Goal: Task Accomplishment & Management: Manage account settings

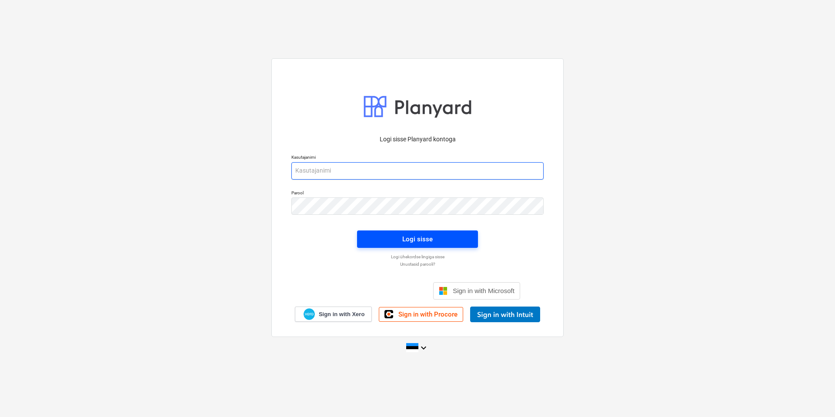
type input "[EMAIL_ADDRESS][DOMAIN_NAME]"
click at [419, 237] on div "Logi sisse" at bounding box center [417, 239] width 30 height 11
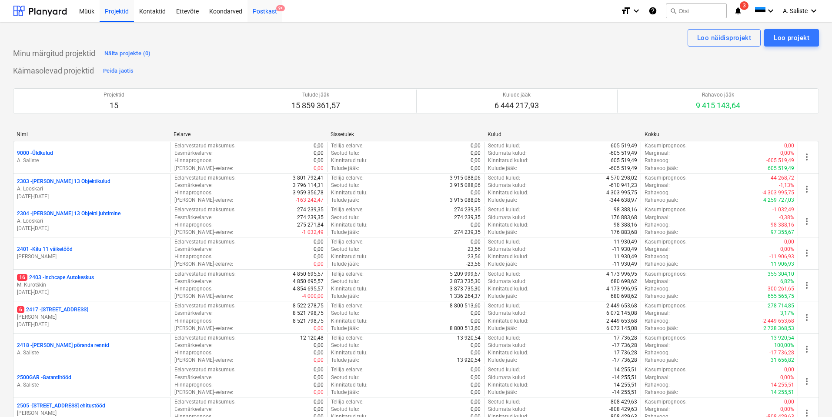
click at [265, 9] on div "Postkast 9+" at bounding box center [265, 11] width 35 height 22
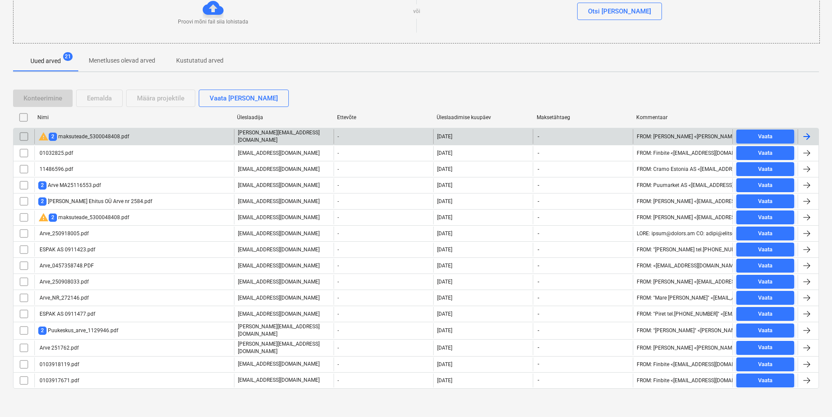
click at [86, 140] on div "warning 2 maksuteade_5300048408.pdf" at bounding box center [83, 136] width 91 height 10
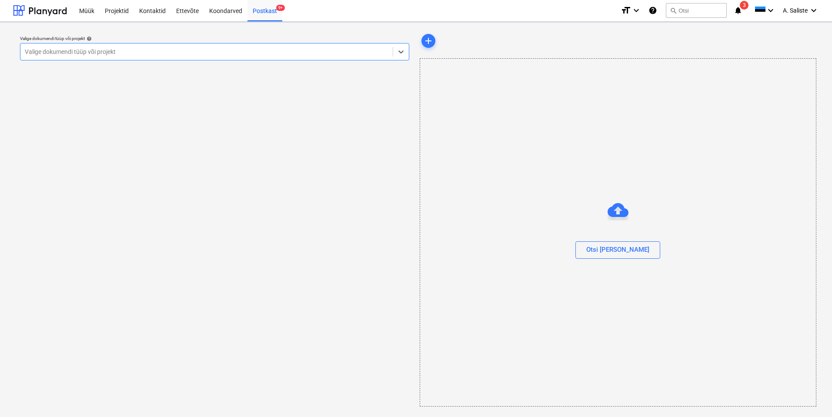
scroll to position [0, 0]
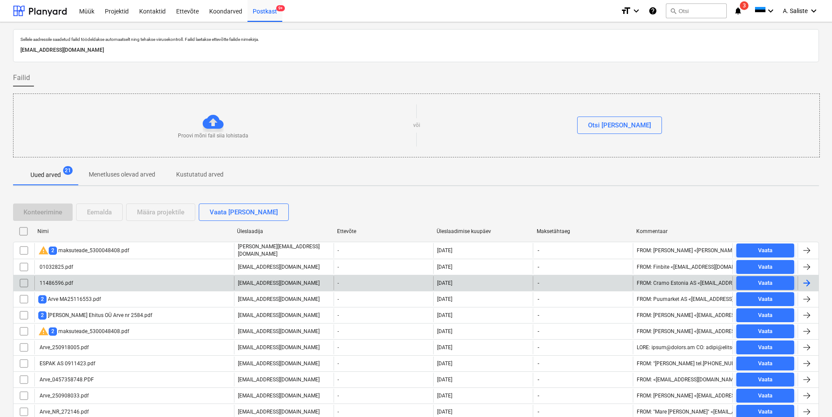
scroll to position [114, 0]
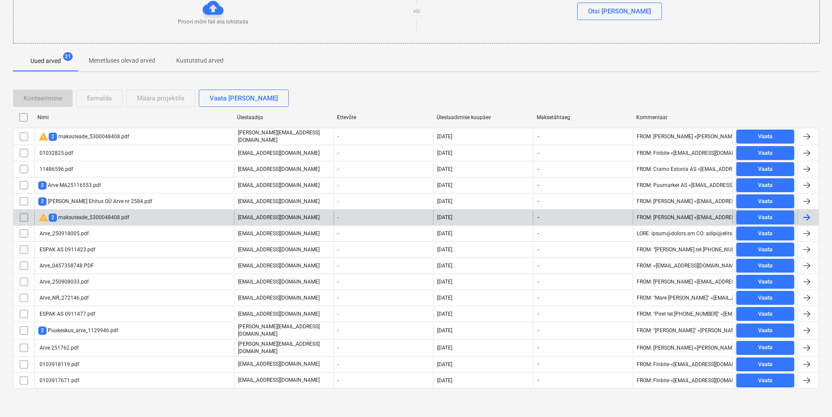
click at [25, 217] on input "checkbox" at bounding box center [24, 218] width 14 height 14
click at [110, 99] on div "Eemalda" at bounding box center [99, 98] width 25 height 11
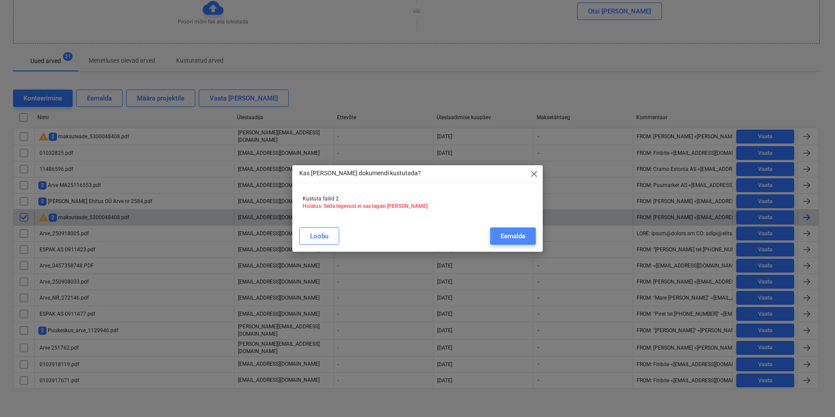
click at [521, 239] on div "Eemalda" at bounding box center [513, 236] width 25 height 11
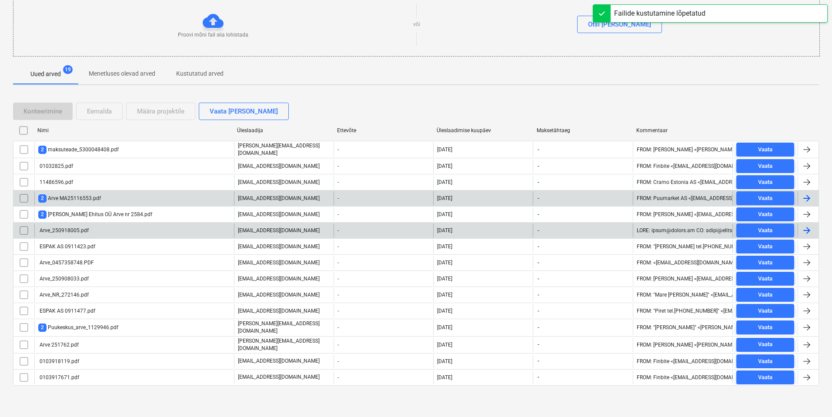
scroll to position [98, 0]
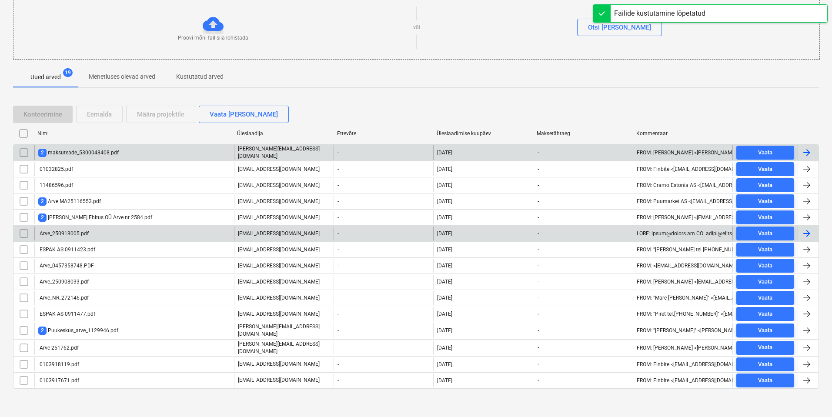
click at [97, 154] on div "2 maksuteade_5300048408.pdf" at bounding box center [78, 153] width 80 height 8
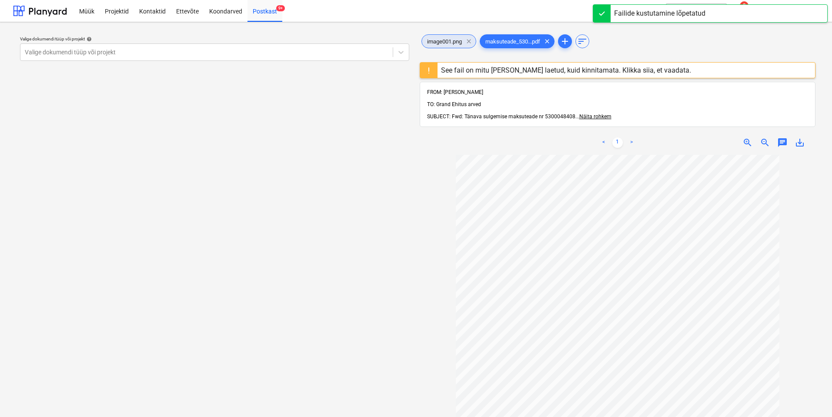
click at [468, 40] on span "clear" at bounding box center [469, 41] width 10 height 10
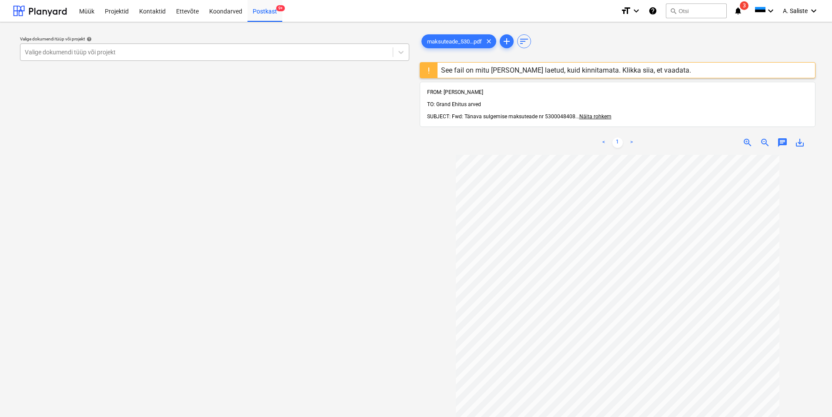
click at [359, 53] on div at bounding box center [207, 52] width 364 height 9
click at [509, 71] on div "See fail on mitu [PERSON_NAME] laetud, kuid kinnitamata. Klikka siia, et vaadat…" at bounding box center [566, 70] width 250 height 8
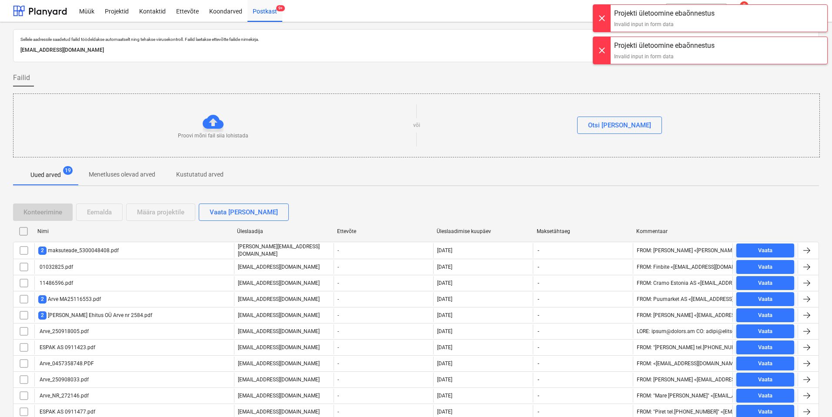
scroll to position [98, 0]
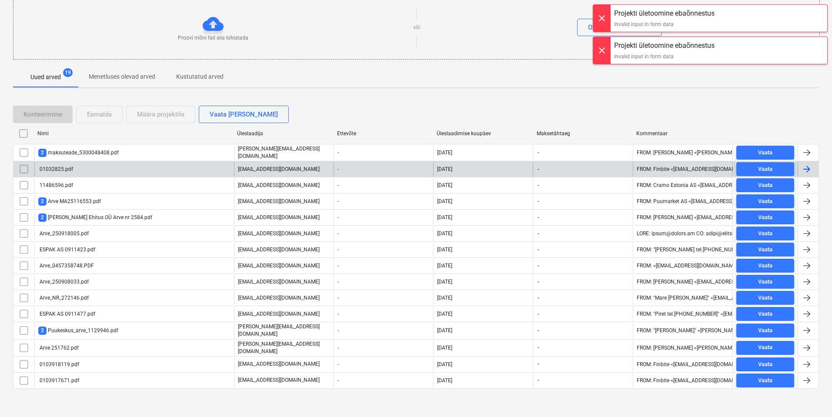
click at [71, 166] on div "01032825.pdf" at bounding box center [55, 169] width 35 height 6
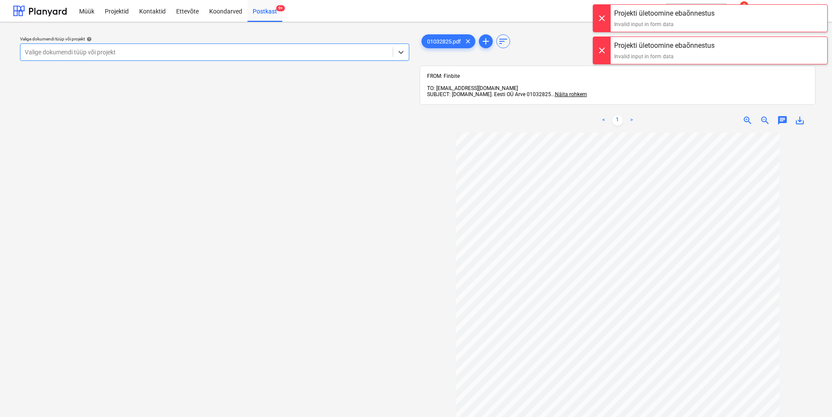
drag, startPoint x: 603, startPoint y: 14, endPoint x: 604, endPoint y: 37, distance: 22.2
click at [603, 14] on div at bounding box center [601, 18] width 17 height 27
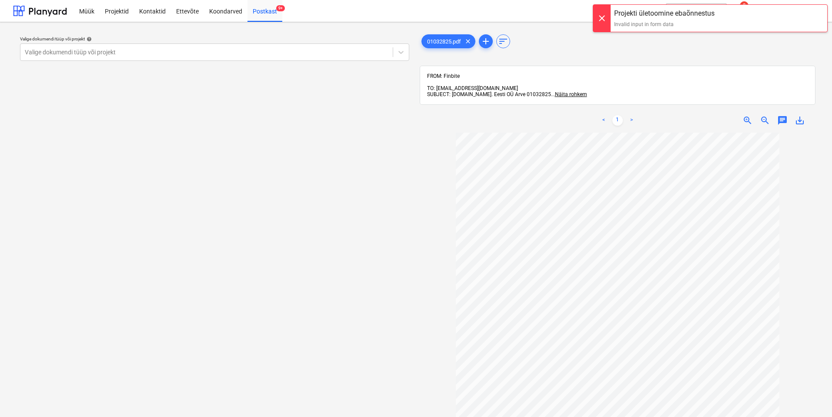
click at [604, 22] on div at bounding box center [601, 18] width 17 height 27
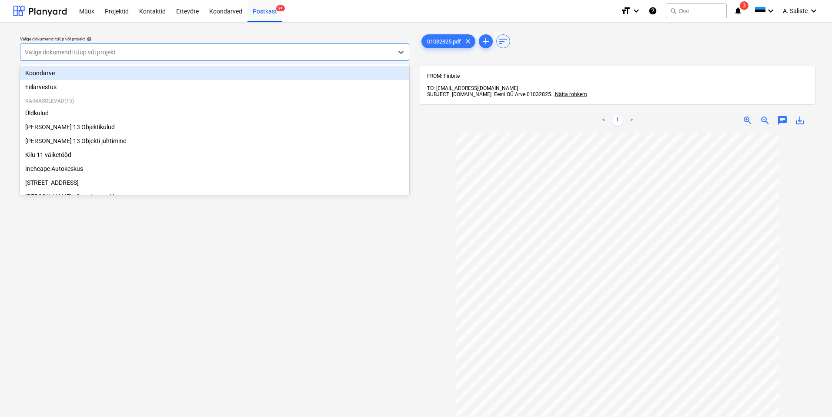
click at [339, 52] on div at bounding box center [207, 52] width 364 height 9
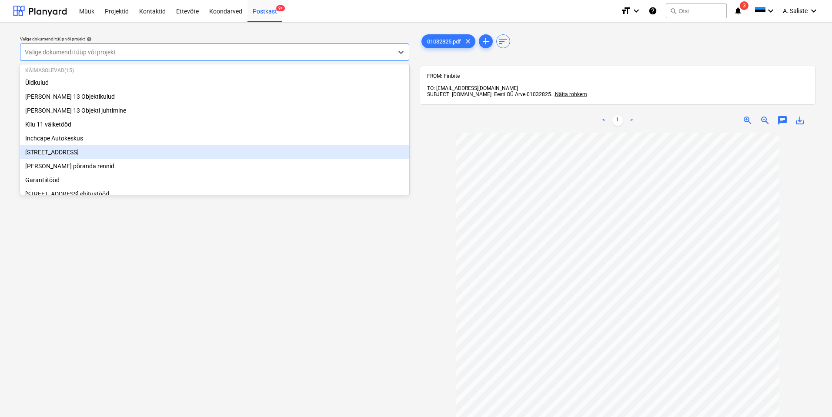
scroll to position [44, 0]
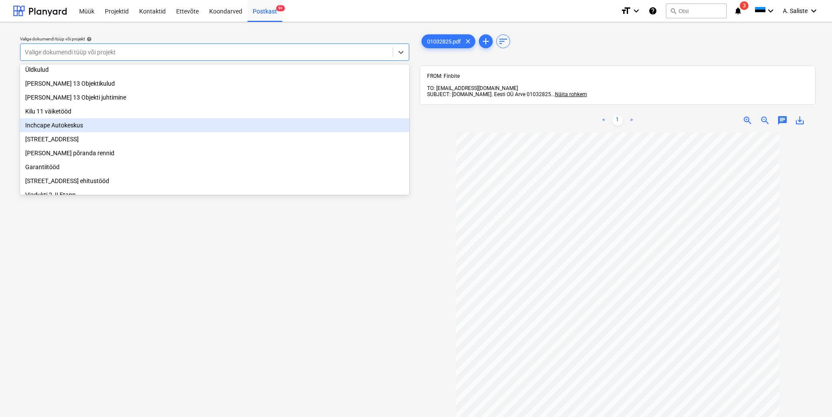
click at [90, 131] on div "Inchcape Autokeskus" at bounding box center [214, 125] width 389 height 14
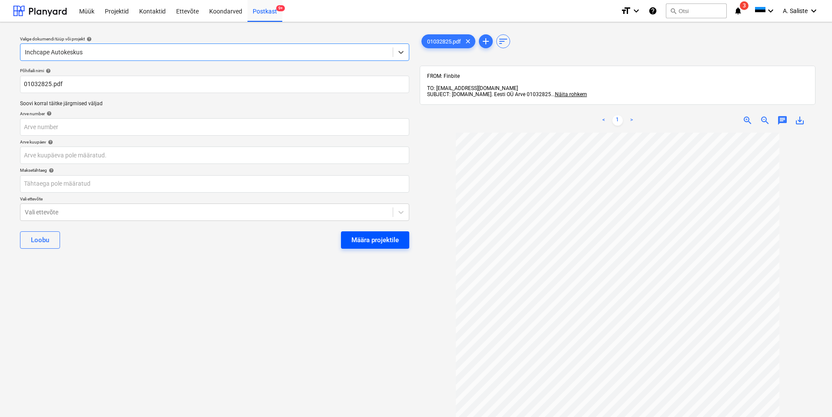
click at [392, 238] on div "Määra projektile" at bounding box center [375, 239] width 47 height 11
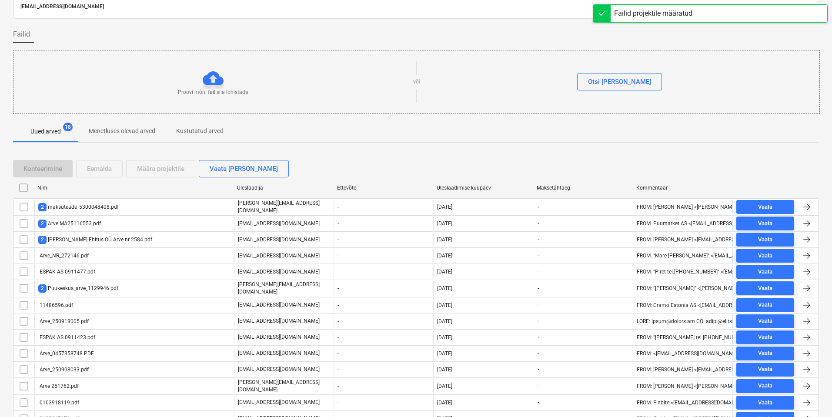
scroll to position [82, 0]
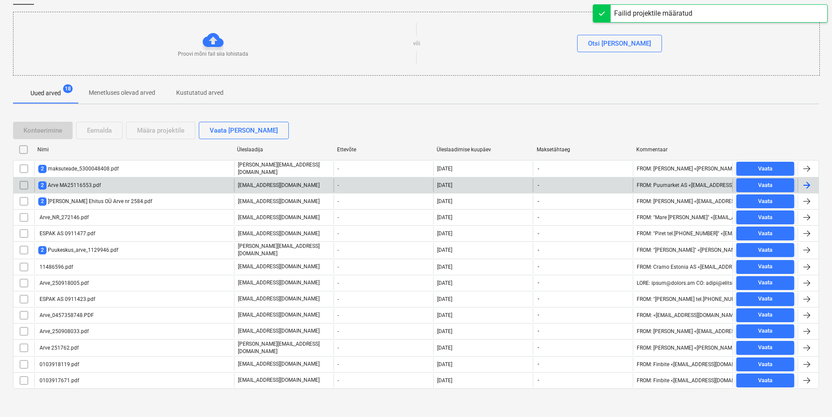
click at [86, 185] on div "2 Arve MA25116553.pdf" at bounding box center [69, 185] width 63 height 8
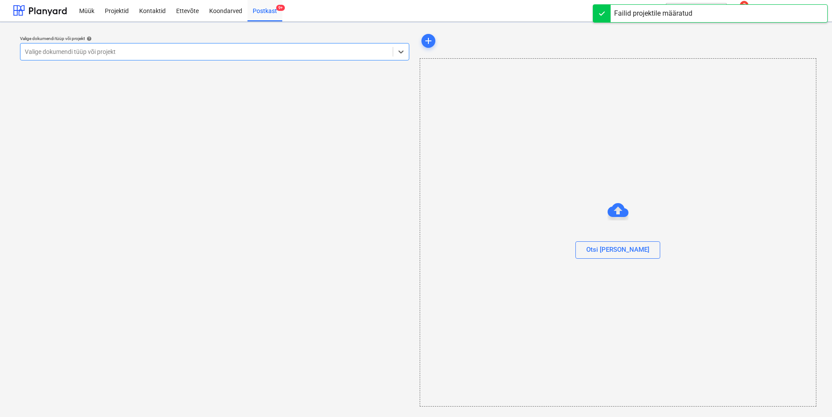
scroll to position [0, 0]
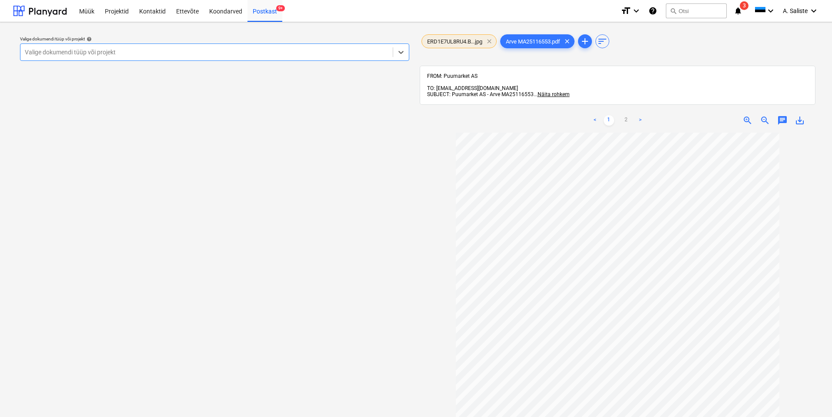
click at [489, 41] on span "clear" at bounding box center [489, 41] width 10 height 10
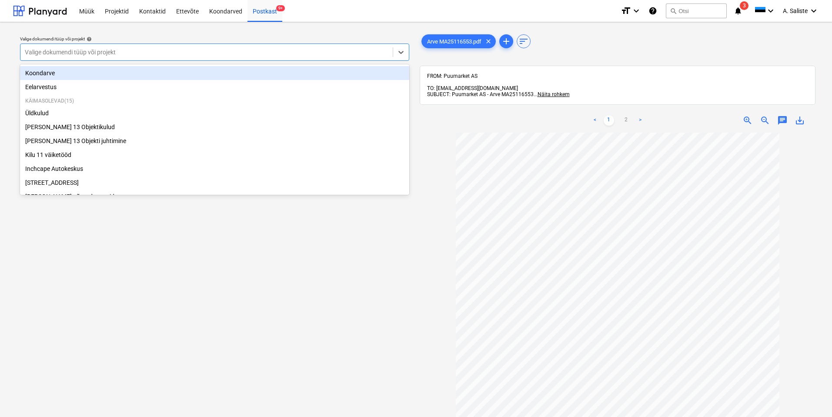
click at [312, 52] on div at bounding box center [207, 52] width 364 height 9
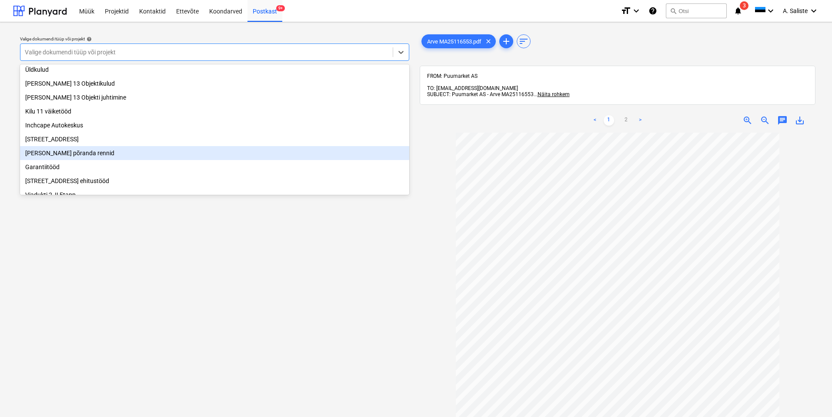
scroll to position [87, 0]
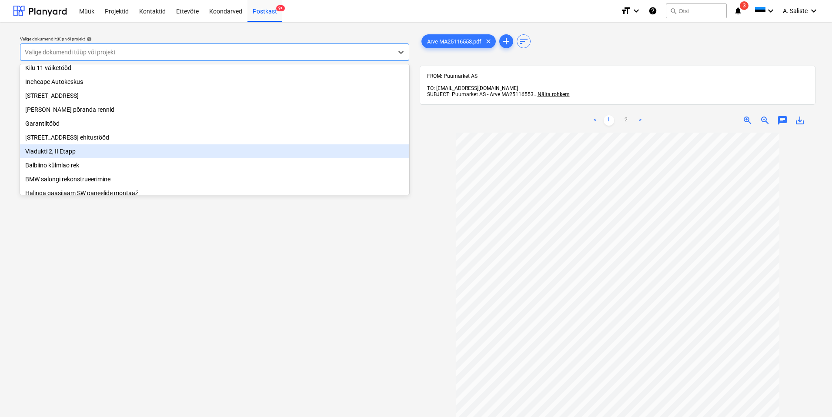
click at [50, 158] on div "Viadukti 2, II Etapp" at bounding box center [214, 151] width 389 height 14
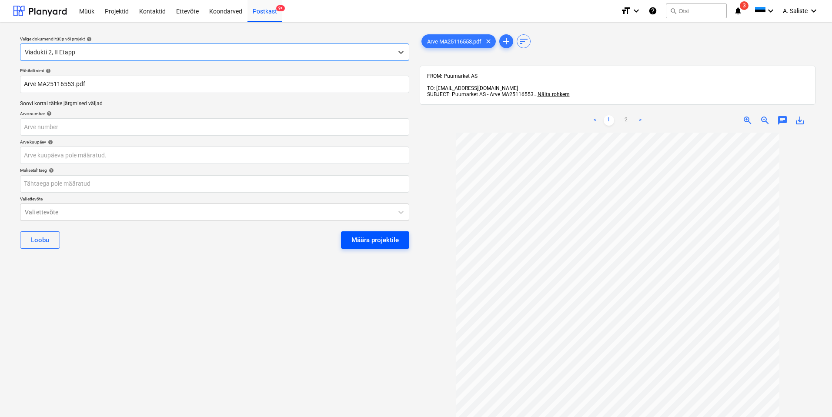
click at [388, 243] on div "Määra projektile" at bounding box center [375, 239] width 47 height 11
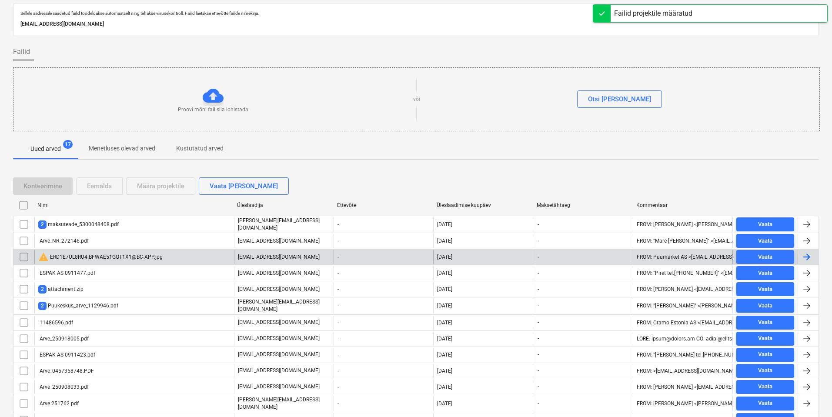
scroll to position [82, 0]
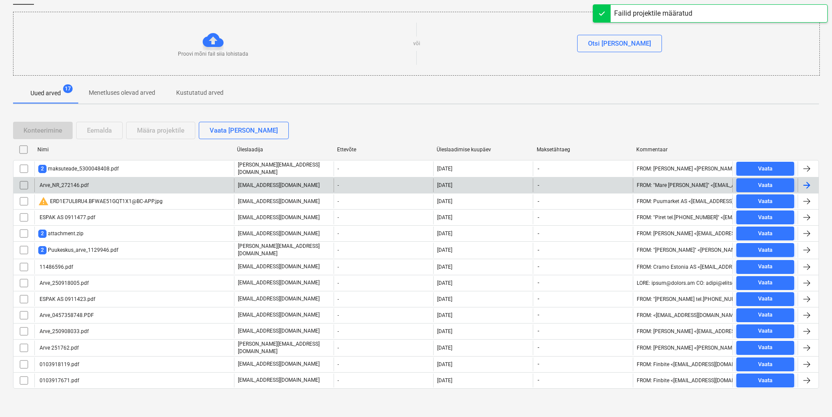
click at [76, 184] on div "Arve_NR_272146.pdf" at bounding box center [63, 185] width 50 height 6
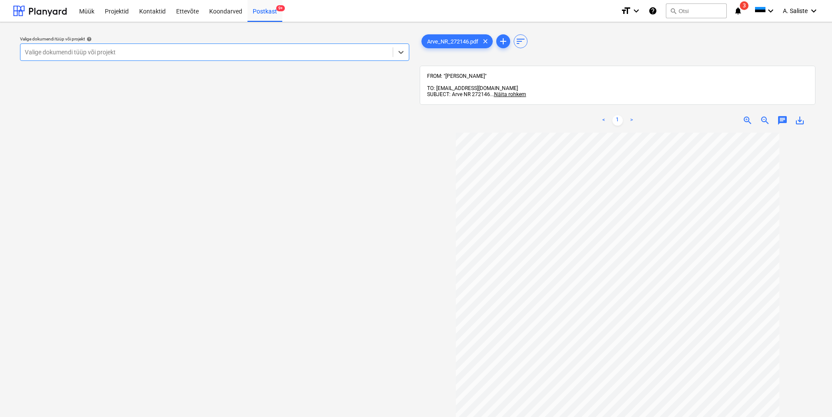
click at [227, 51] on div at bounding box center [207, 52] width 364 height 9
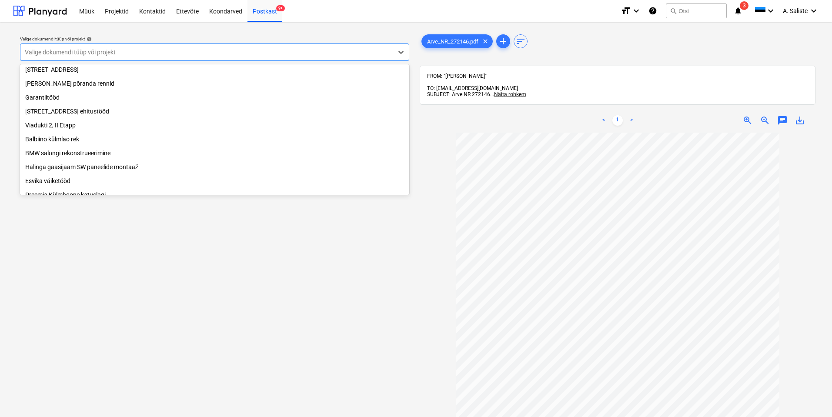
scroll to position [177, 0]
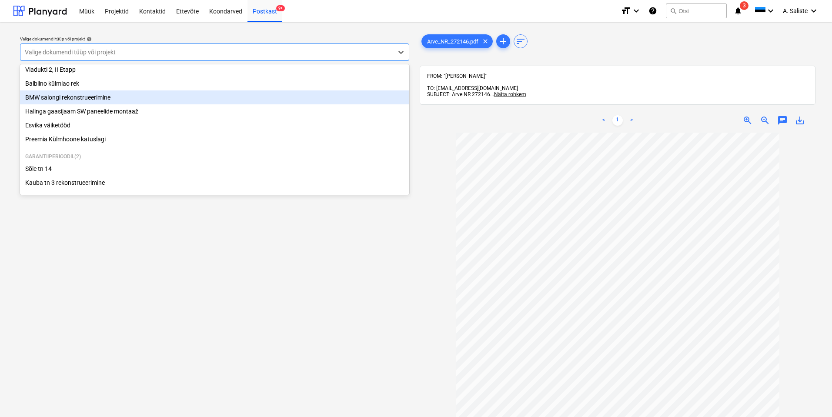
click at [67, 100] on div "BMW salongi rekonstrueerimine" at bounding box center [214, 97] width 389 height 14
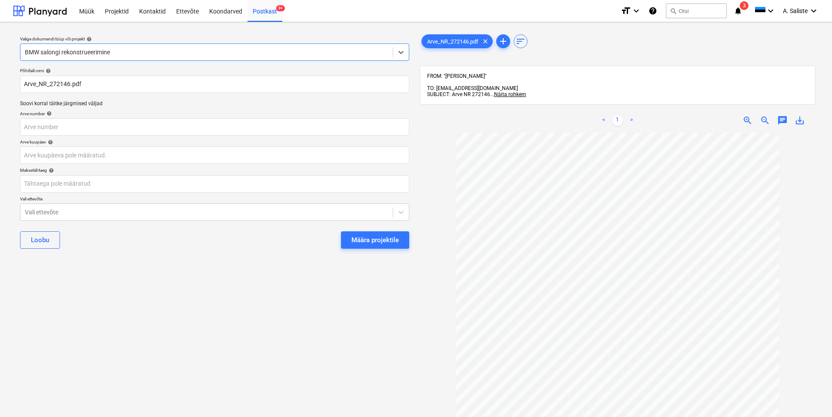
click at [368, 240] on div "Määra projektile" at bounding box center [375, 239] width 47 height 11
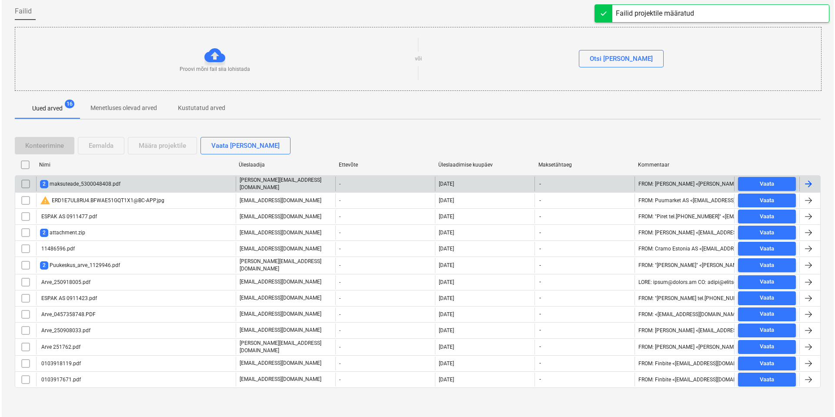
scroll to position [66, 0]
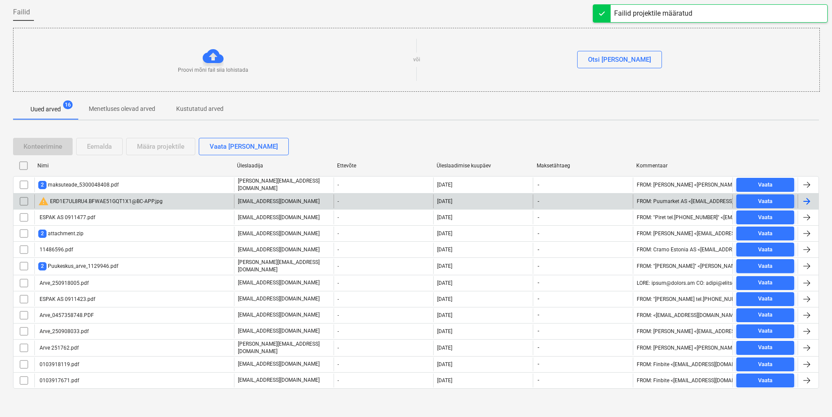
drag, startPoint x: 22, startPoint y: 201, endPoint x: 36, endPoint y: 192, distance: 16.8
click at [23, 201] on input "checkbox" at bounding box center [24, 201] width 14 height 14
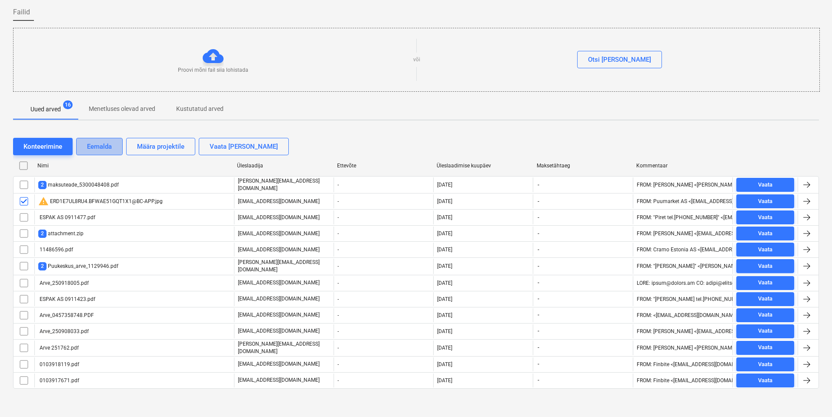
click at [103, 148] on div "Eemalda" at bounding box center [99, 146] width 25 height 11
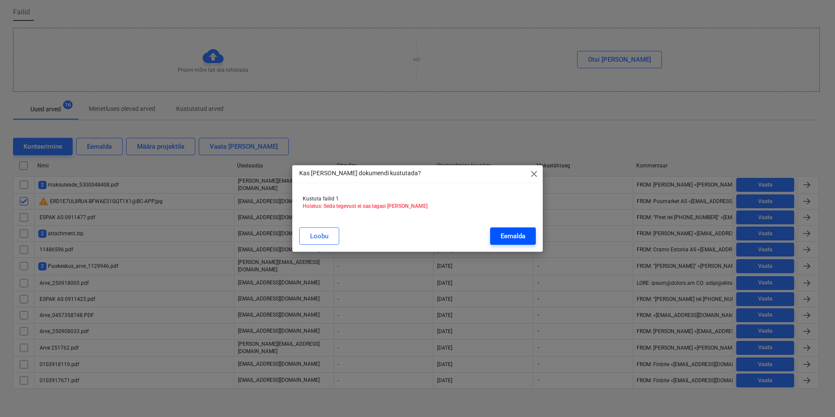
click at [513, 237] on div "Eemalda" at bounding box center [513, 236] width 25 height 11
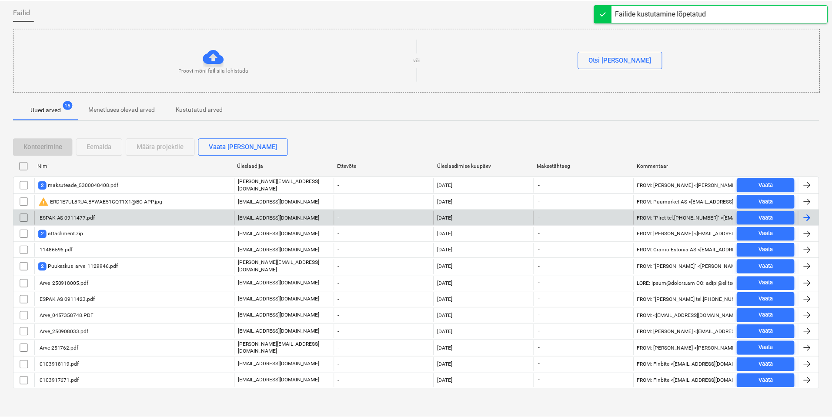
scroll to position [50, 0]
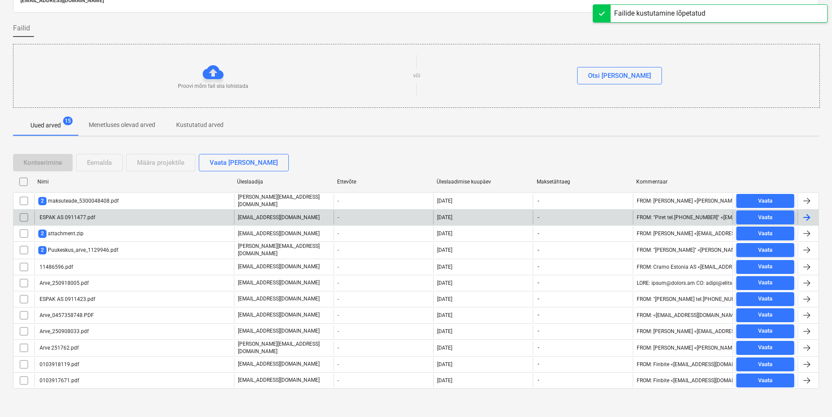
click at [85, 216] on div "ESPAK AS 0911477.pdf" at bounding box center [66, 217] width 57 height 6
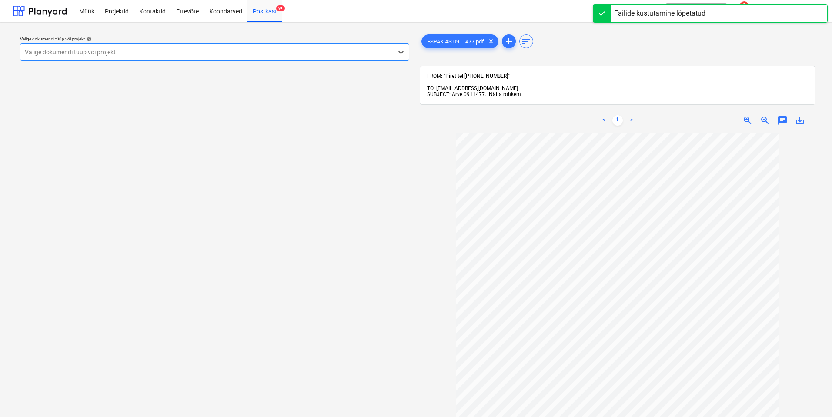
click at [289, 44] on div "Valige dokumendi tüüp või projekt" at bounding box center [214, 52] width 389 height 17
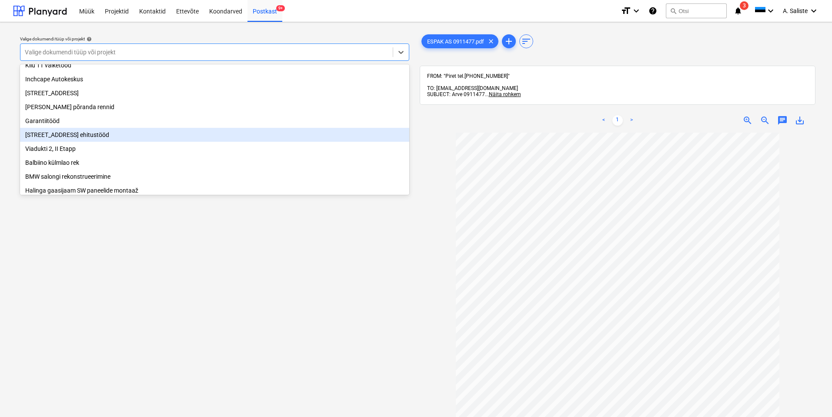
scroll to position [87, 0]
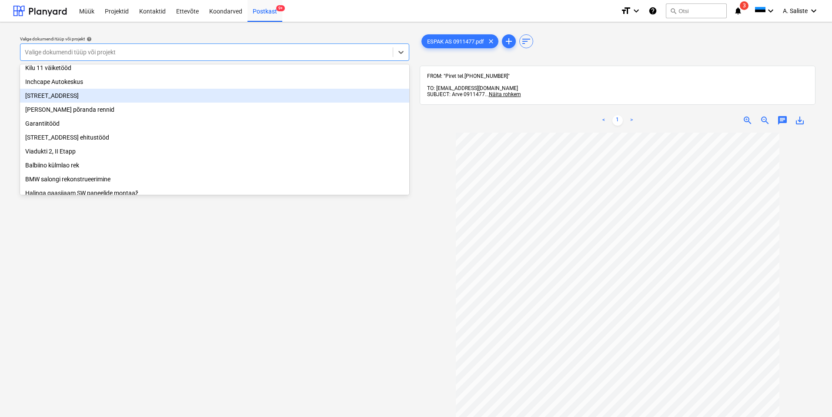
click at [84, 98] on div "[STREET_ADDRESS]" at bounding box center [214, 96] width 389 height 14
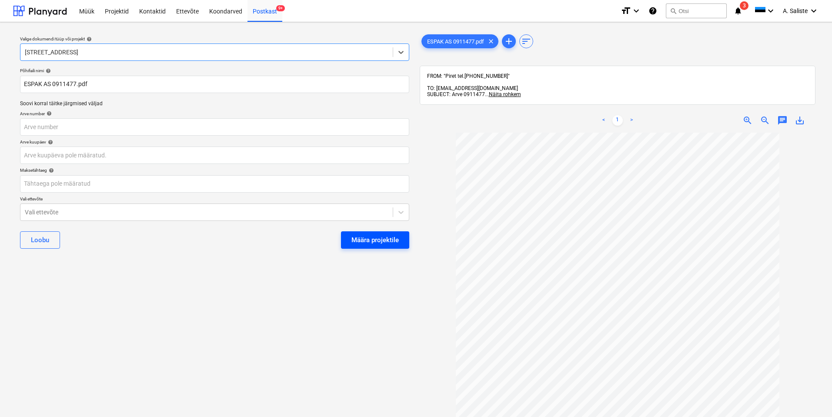
click at [374, 243] on div "Määra projektile" at bounding box center [375, 239] width 47 height 11
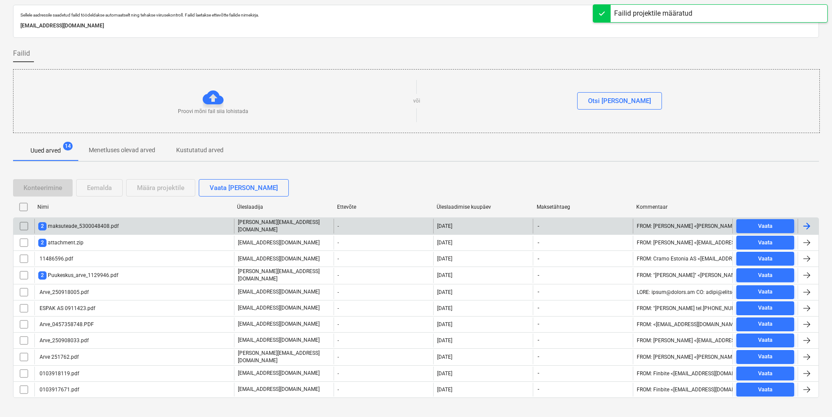
scroll to position [32, 0]
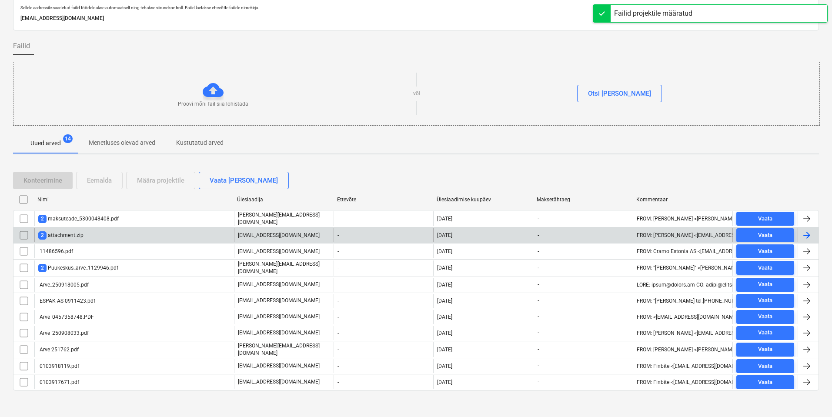
click at [77, 236] on div "2 attachment.zip" at bounding box center [60, 235] width 45 height 8
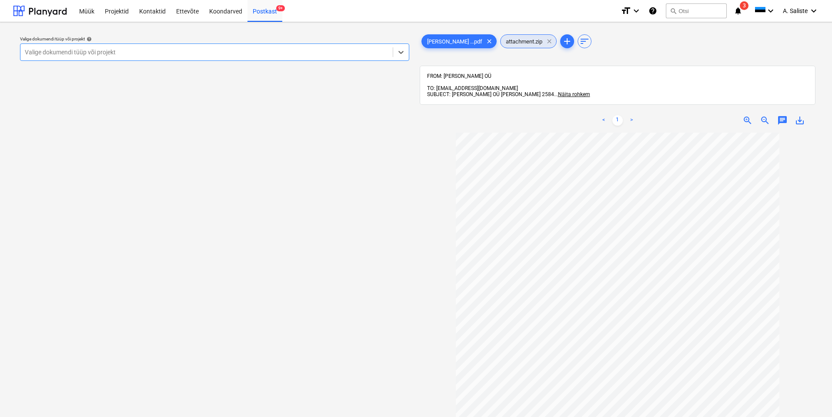
click at [544, 41] on span "clear" at bounding box center [549, 41] width 10 height 10
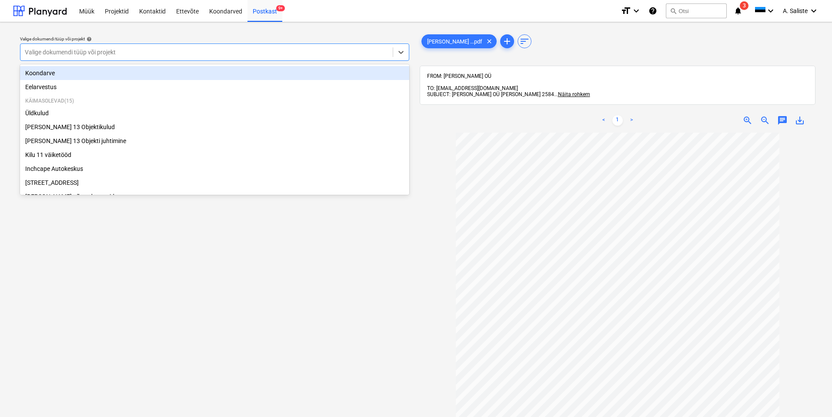
click at [370, 52] on div at bounding box center [207, 52] width 364 height 9
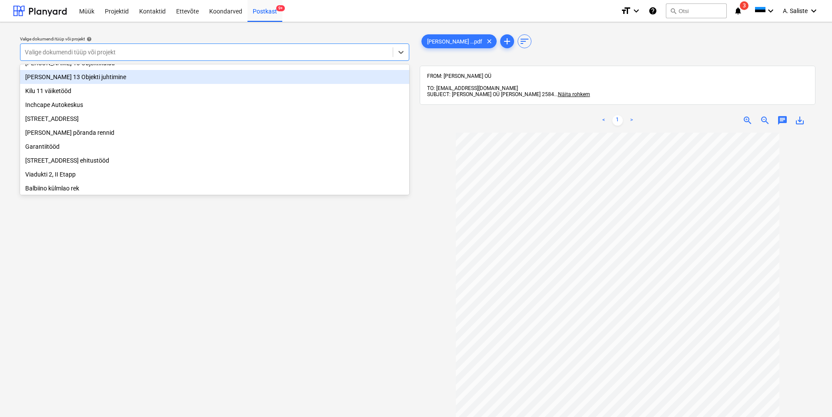
scroll to position [87, 0]
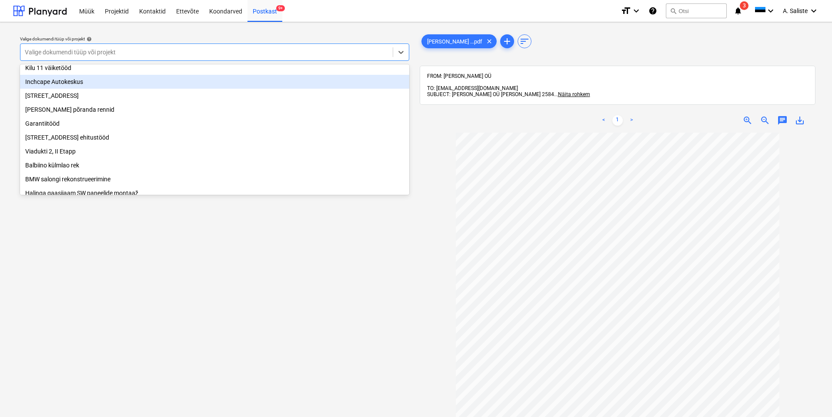
click at [87, 88] on div "Inchcape Autokeskus" at bounding box center [214, 82] width 389 height 14
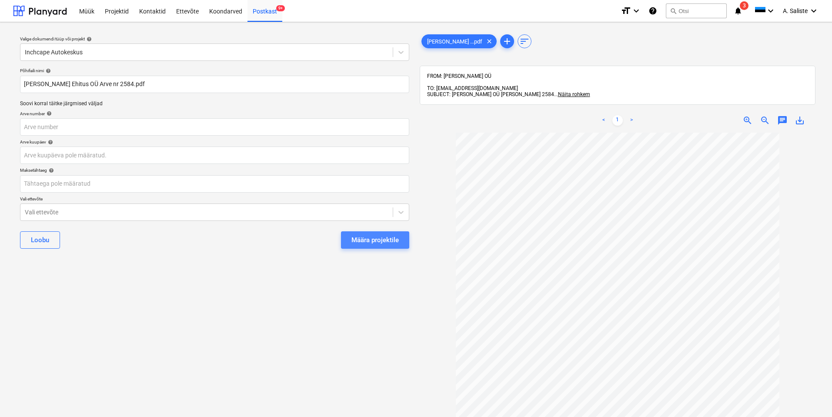
click at [364, 237] on div "Määra projektile" at bounding box center [375, 239] width 47 height 11
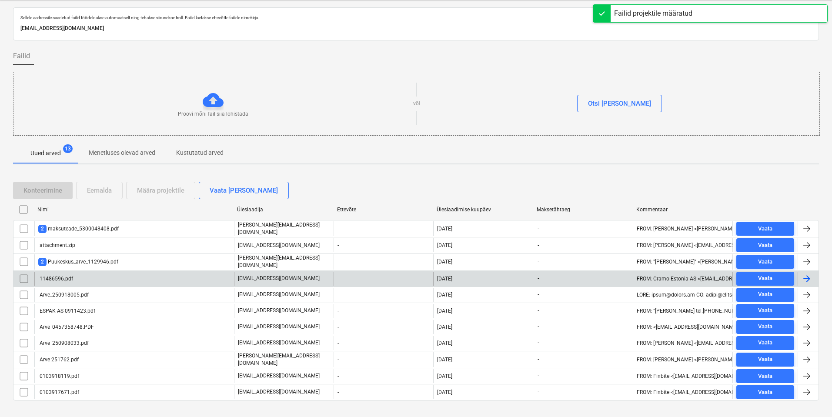
scroll to position [33, 0]
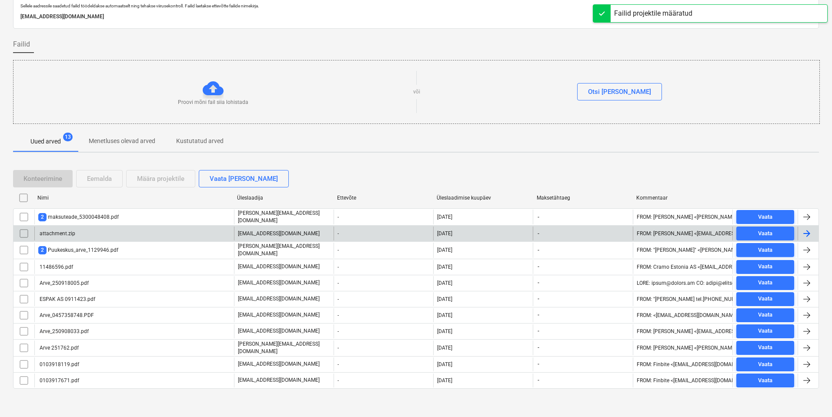
click at [68, 231] on div "attachment.zip" at bounding box center [56, 234] width 37 height 6
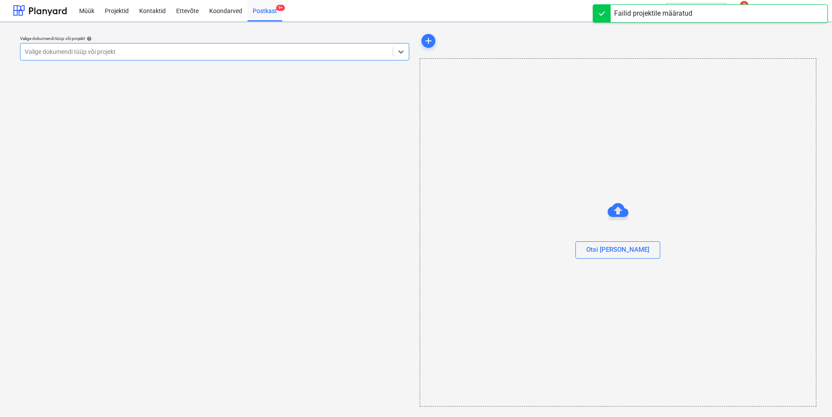
scroll to position [0, 0]
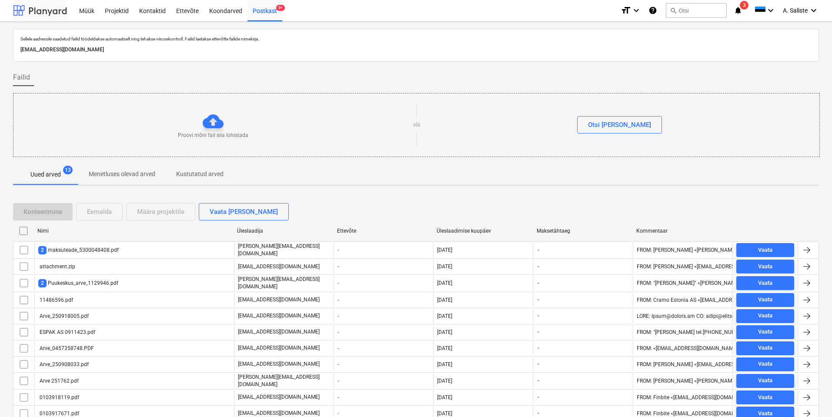
scroll to position [33, 0]
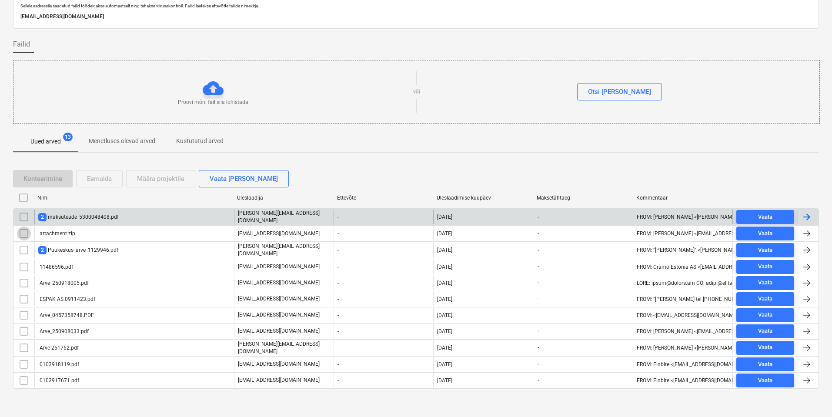
drag, startPoint x: 21, startPoint y: 233, endPoint x: 44, endPoint y: 222, distance: 25.3
click at [22, 233] on input "checkbox" at bounding box center [24, 234] width 14 height 14
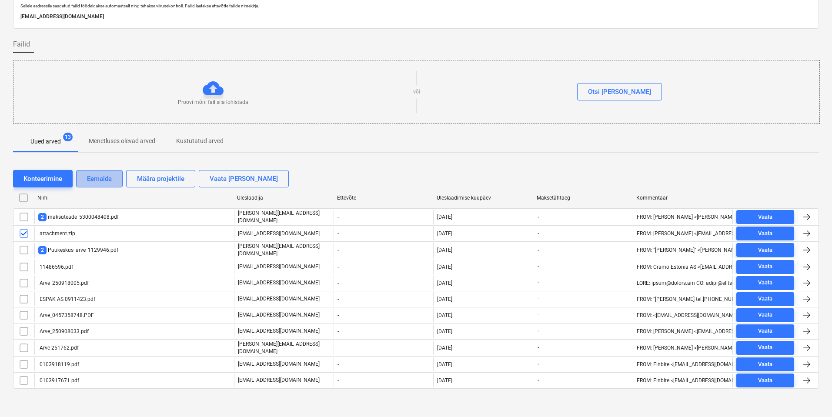
click at [106, 180] on div "Eemalda" at bounding box center [99, 178] width 25 height 11
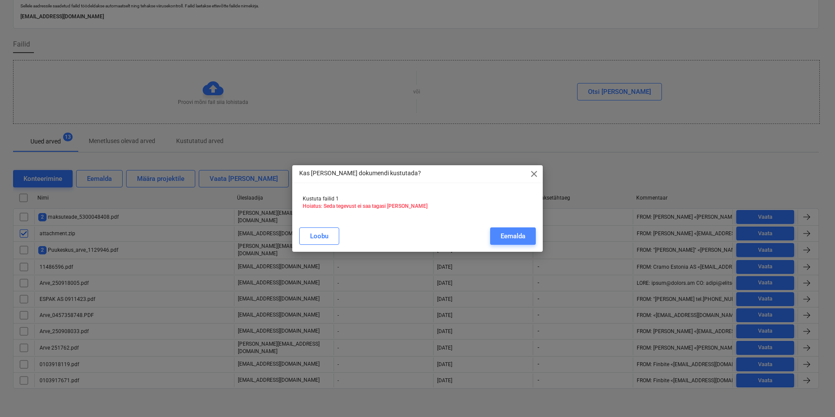
click at [525, 231] on div "Eemalda" at bounding box center [513, 236] width 25 height 11
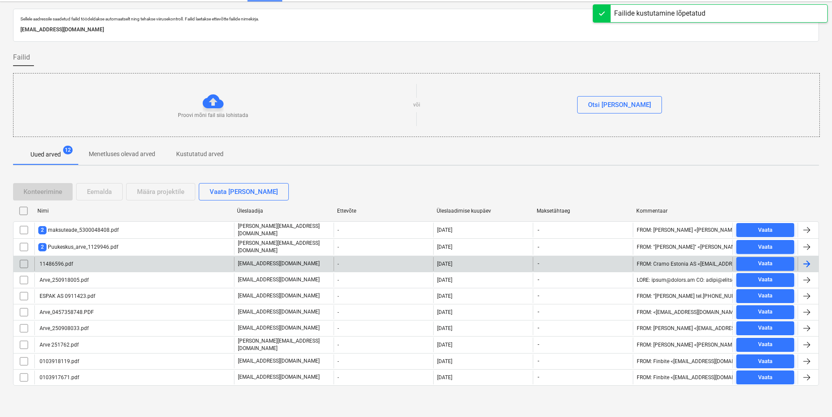
scroll to position [17, 0]
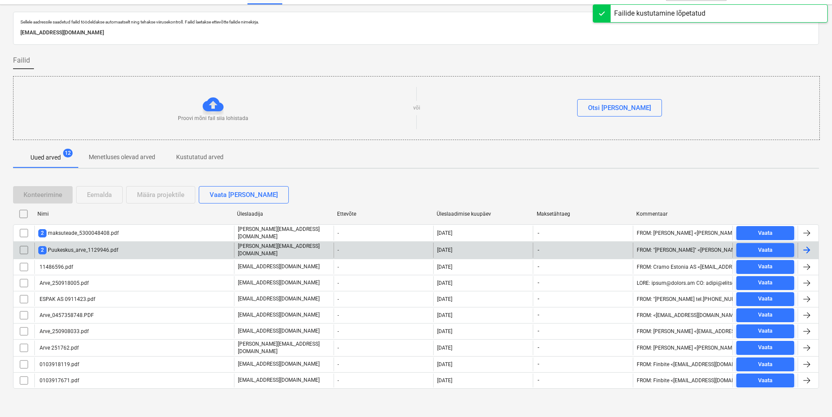
click at [139, 249] on div "2 Puukeskus_arve_1129946.pdf" at bounding box center [134, 250] width 200 height 15
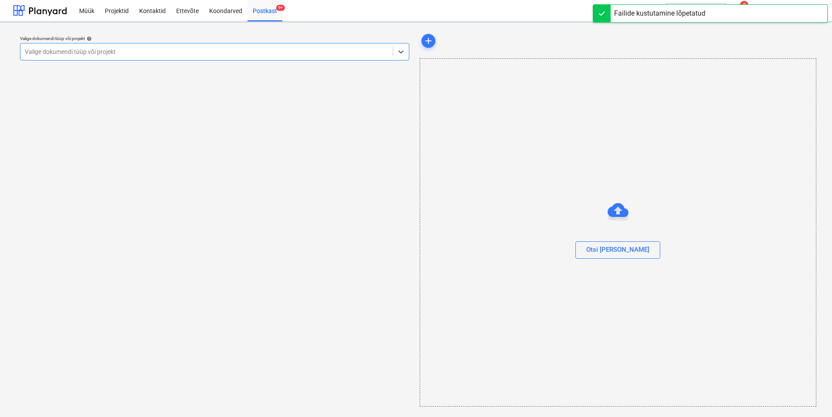
scroll to position [0, 0]
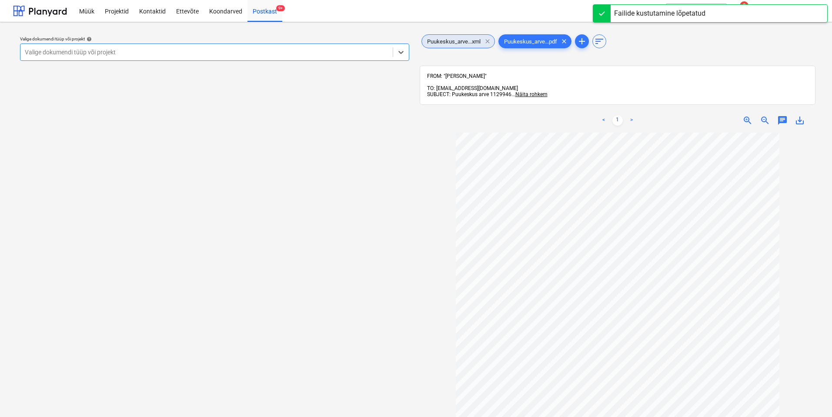
click at [490, 40] on span "clear" at bounding box center [487, 41] width 10 height 10
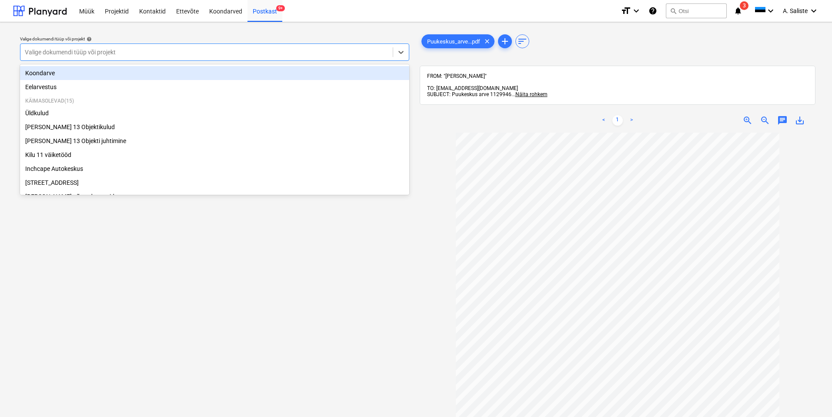
click at [349, 55] on div at bounding box center [207, 52] width 364 height 9
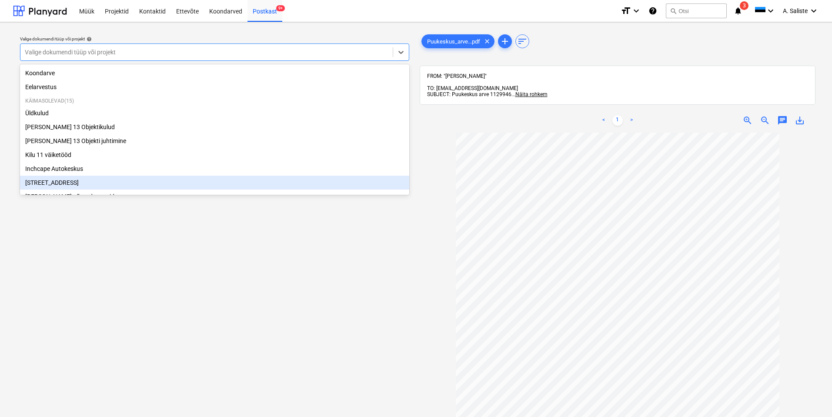
click at [54, 186] on div "[STREET_ADDRESS]" at bounding box center [214, 183] width 389 height 14
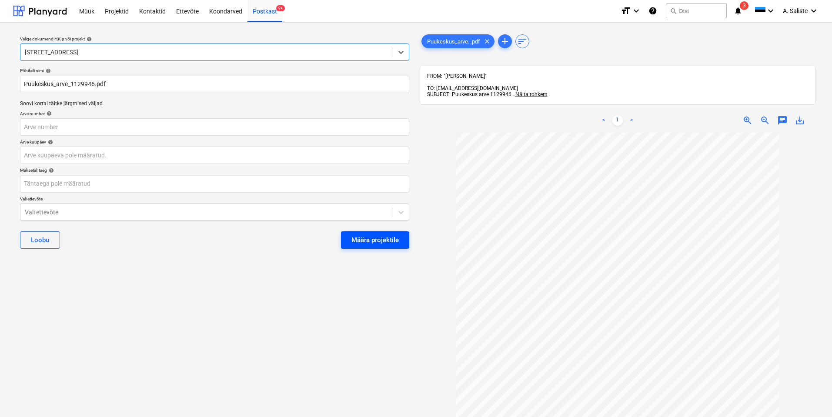
click at [381, 240] on div "Määra projektile" at bounding box center [375, 239] width 47 height 11
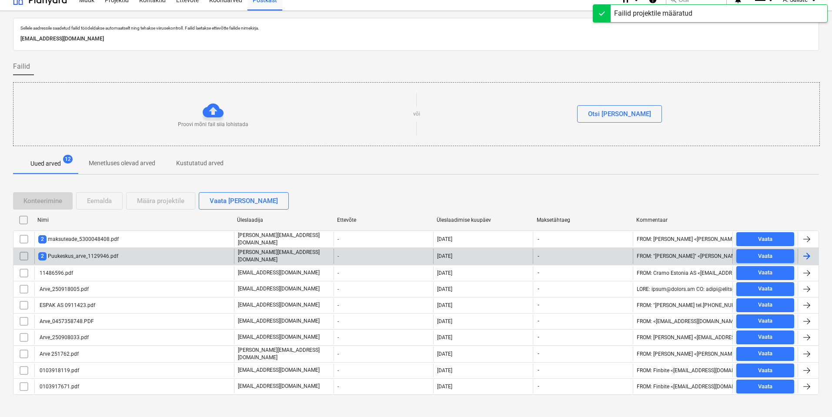
scroll to position [17, 0]
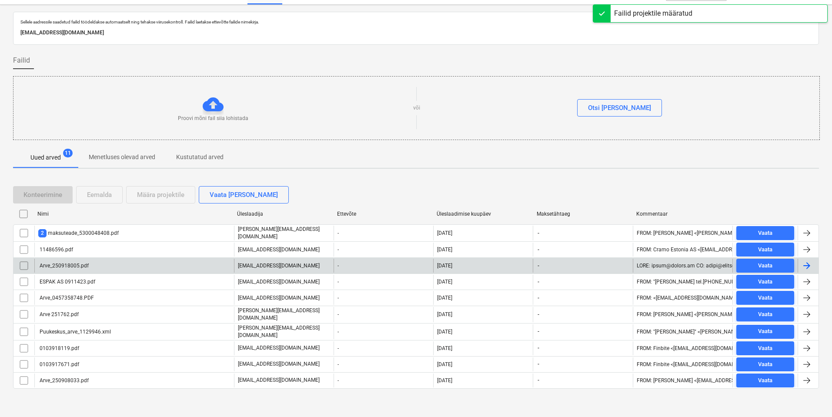
click at [72, 265] on div "Arve_250918005.pdf" at bounding box center [63, 266] width 50 height 6
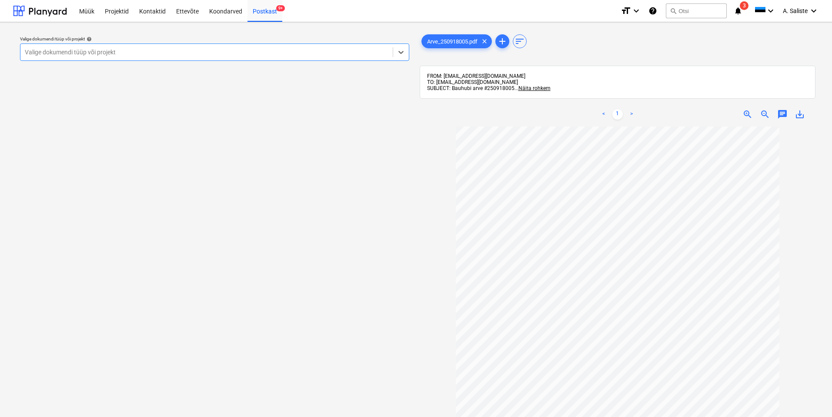
click at [324, 51] on div at bounding box center [207, 52] width 364 height 9
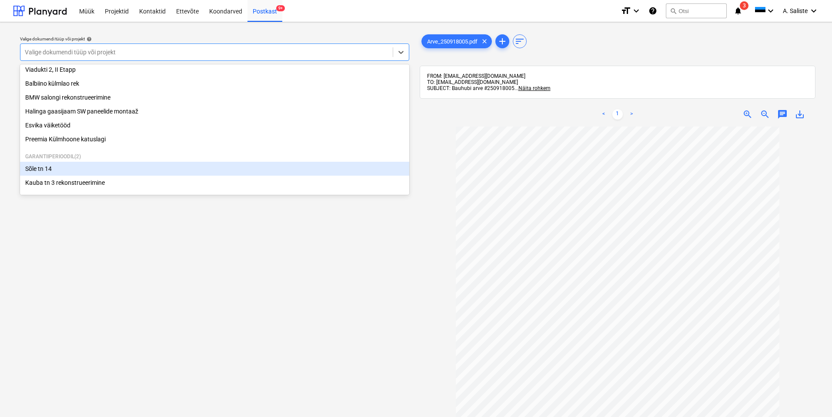
scroll to position [134, 0]
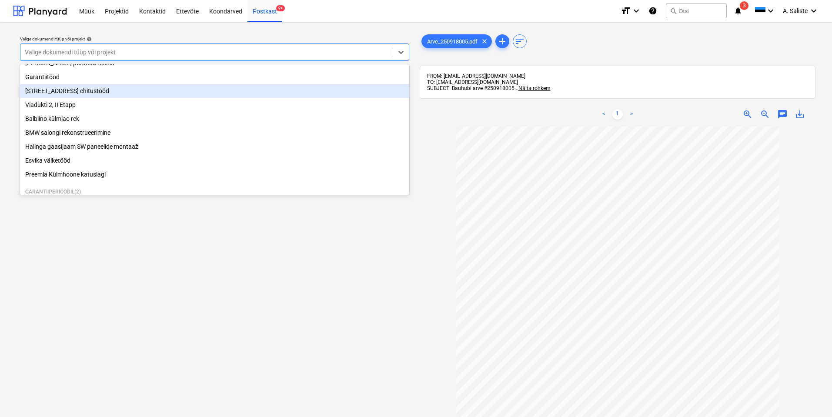
click at [71, 95] on div "[STREET_ADDRESS] ehitustööd" at bounding box center [214, 91] width 389 height 14
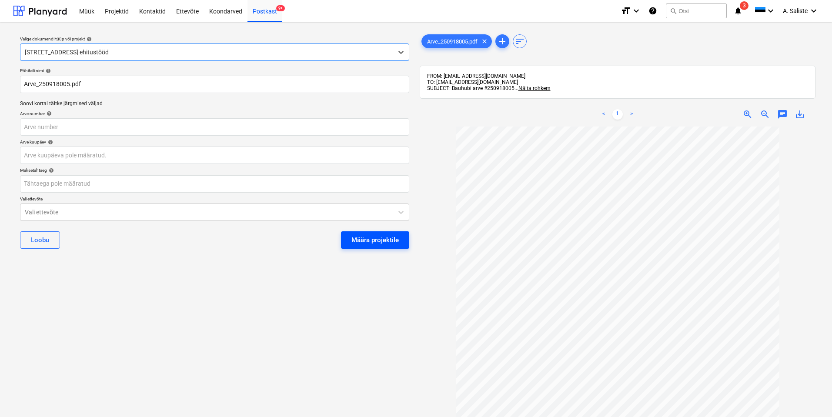
click at [391, 236] on div "Määra projektile" at bounding box center [375, 239] width 47 height 11
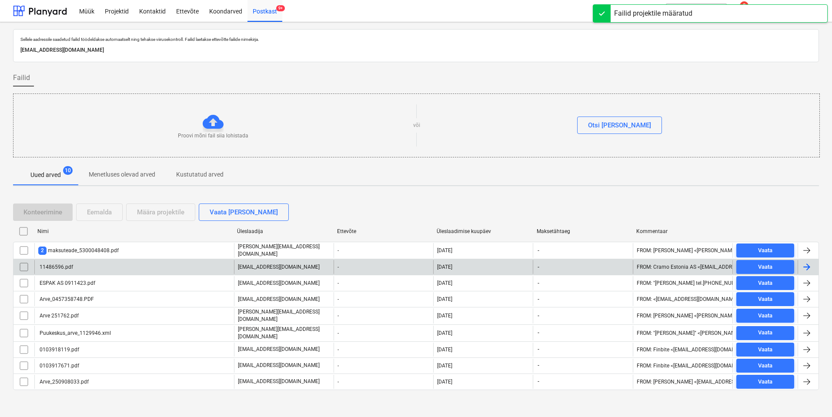
click at [72, 265] on div "11486596.pdf" at bounding box center [55, 267] width 35 height 6
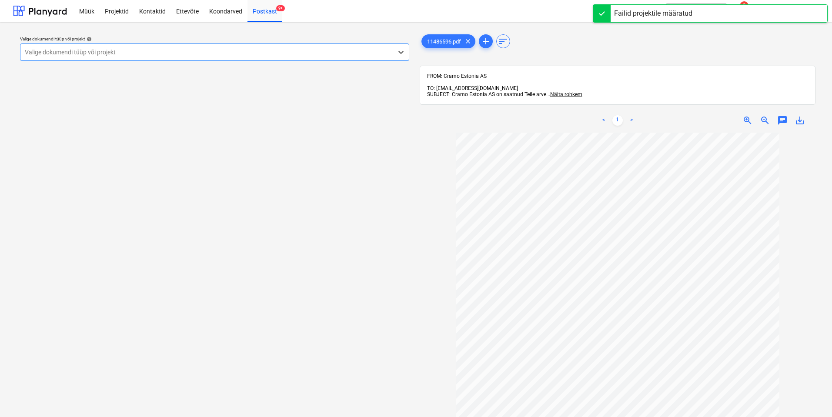
click at [316, 51] on div at bounding box center [207, 52] width 364 height 9
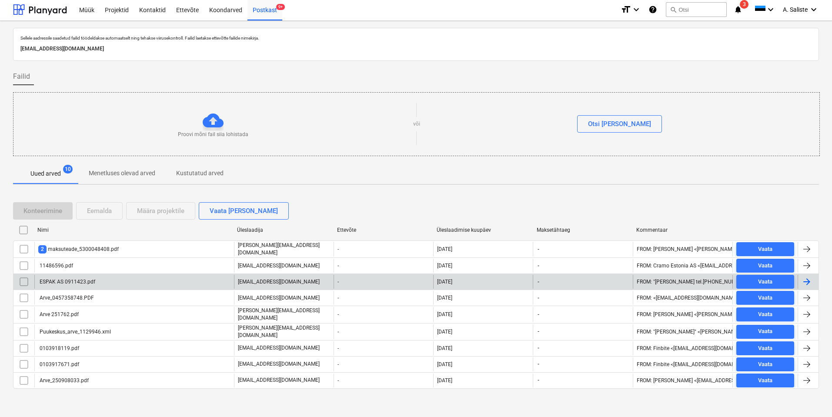
click at [60, 282] on div "ESPAK AS 0911423.pdf" at bounding box center [66, 282] width 57 height 6
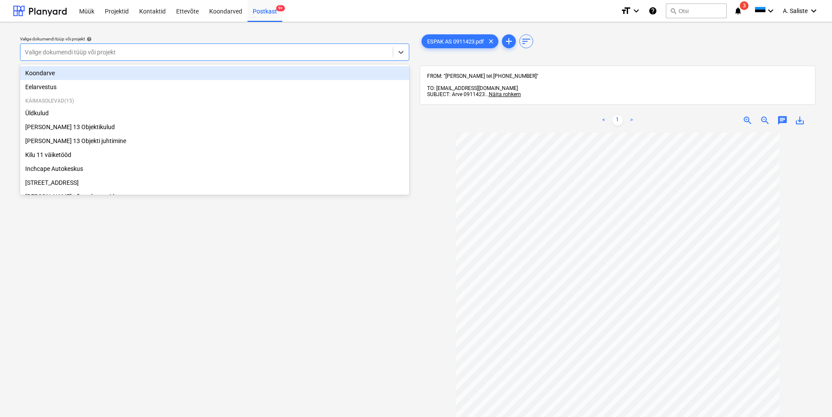
click at [322, 51] on div at bounding box center [207, 52] width 364 height 9
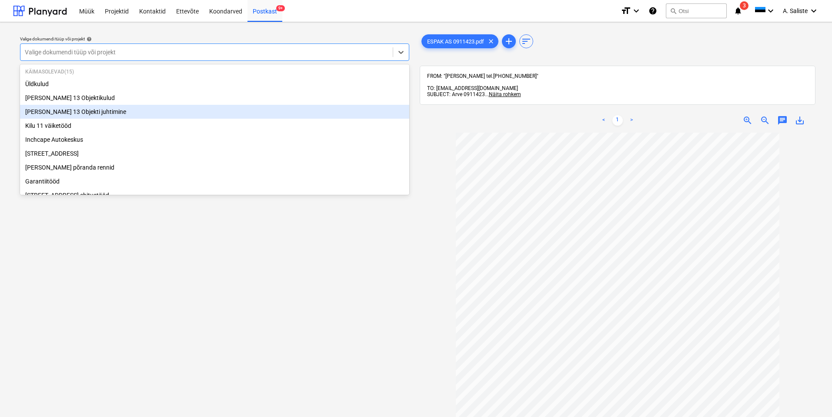
scroll to position [87, 0]
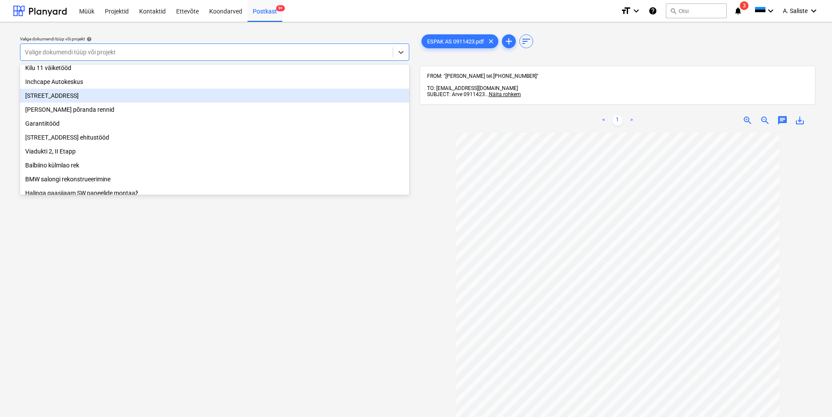
click at [79, 100] on div "[STREET_ADDRESS]" at bounding box center [214, 96] width 389 height 14
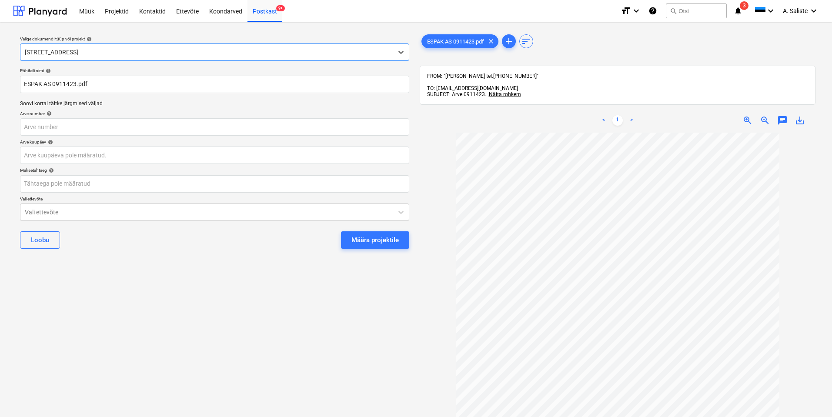
click at [360, 238] on div "Määra projektile" at bounding box center [375, 239] width 47 height 11
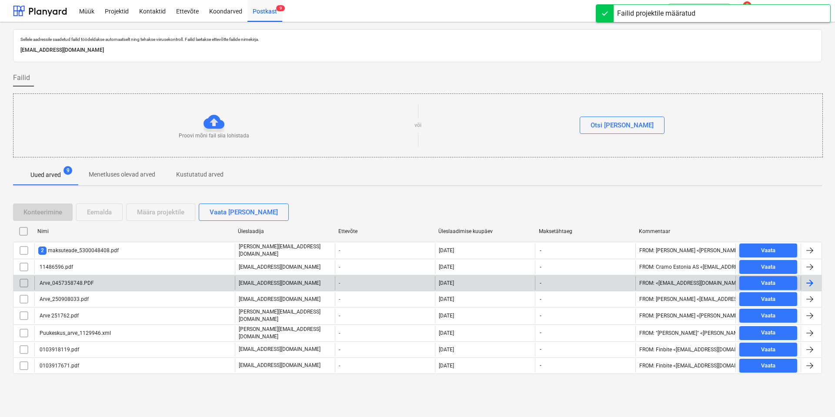
click at [89, 283] on div "Arve_0457358748.PDF" at bounding box center [66, 283] width 56 height 6
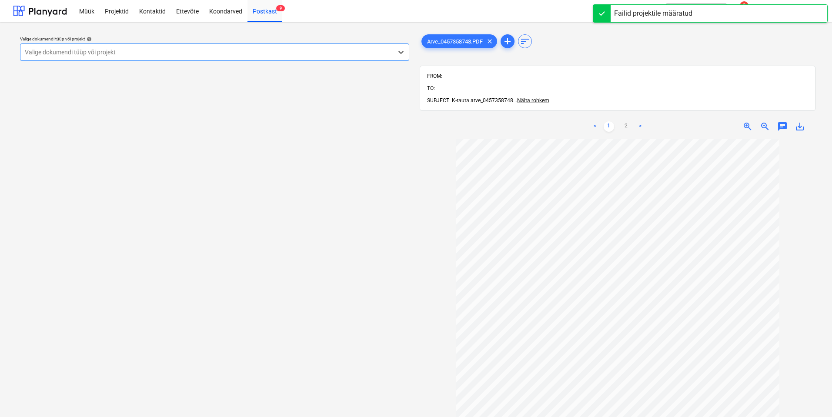
click at [345, 52] on div at bounding box center [207, 52] width 364 height 9
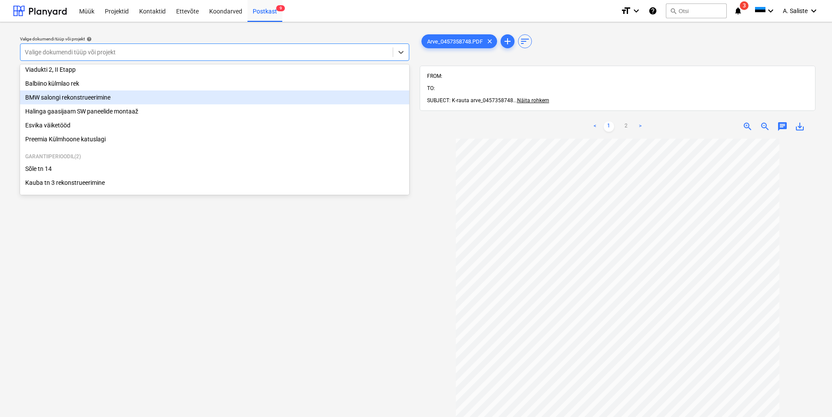
click at [67, 95] on div "BMW salongi rekonstrueerimine" at bounding box center [214, 97] width 389 height 14
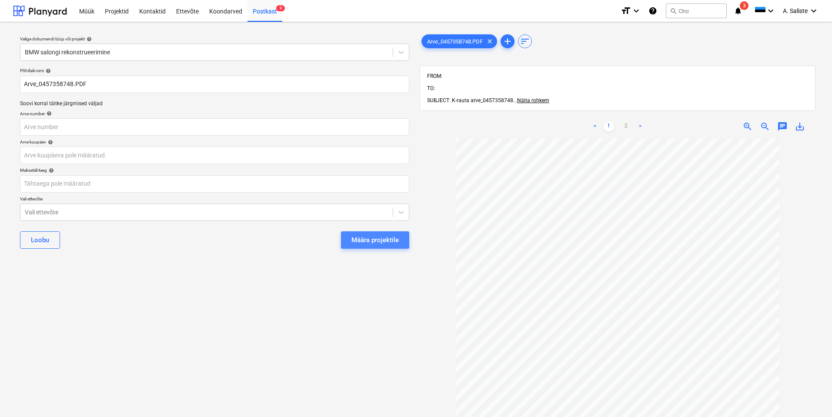
click at [380, 247] on button "Määra projektile" at bounding box center [375, 239] width 68 height 17
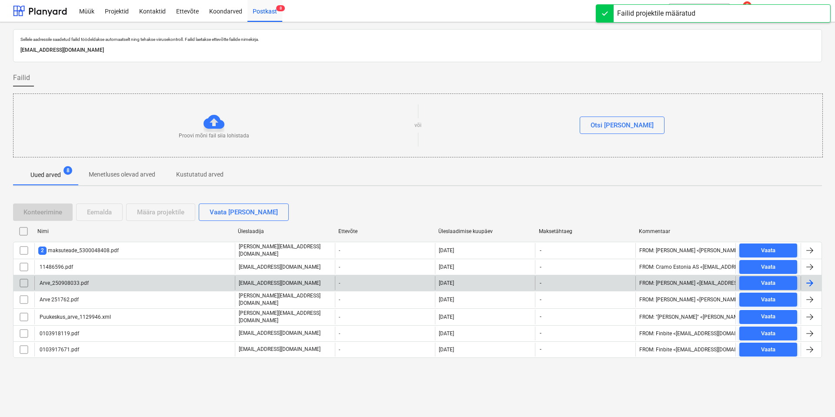
click at [114, 285] on div "Arve_250908033.pdf" at bounding box center [134, 283] width 201 height 14
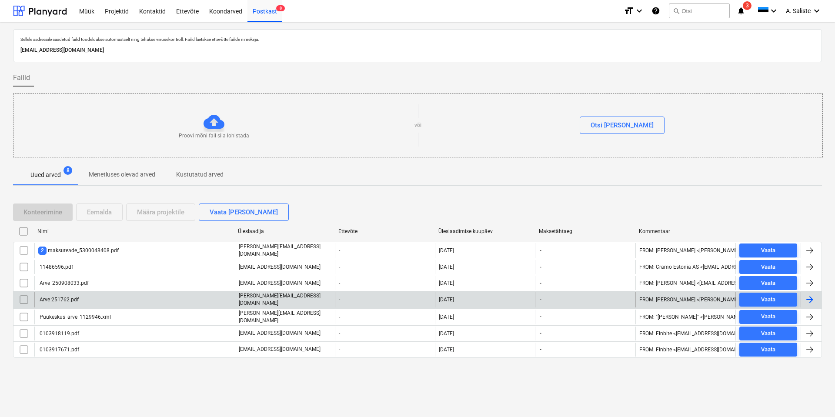
click at [90, 301] on div "Arve 251762.pdf" at bounding box center [134, 299] width 201 height 15
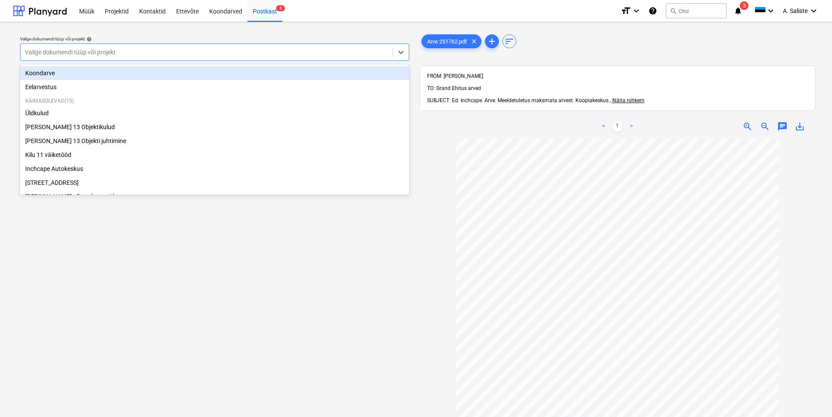
click at [283, 51] on div at bounding box center [207, 52] width 364 height 9
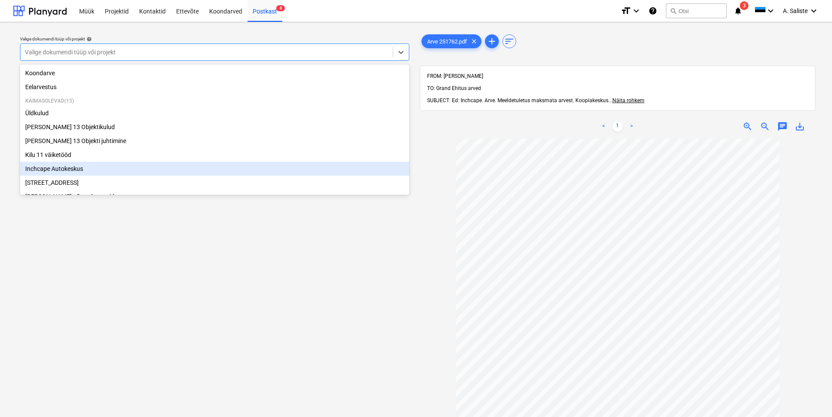
click at [64, 170] on div "Inchcape Autokeskus" at bounding box center [214, 169] width 389 height 14
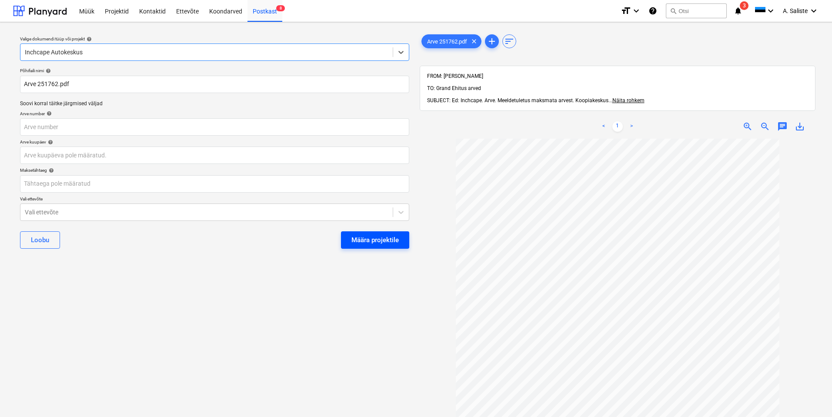
click at [369, 239] on div "Määra projektile" at bounding box center [375, 239] width 47 height 11
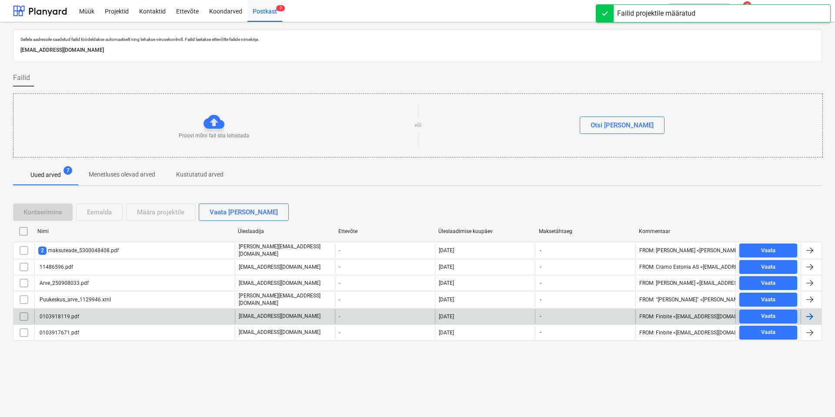
click at [67, 315] on div "0103918119.pdf" at bounding box center [58, 317] width 41 height 6
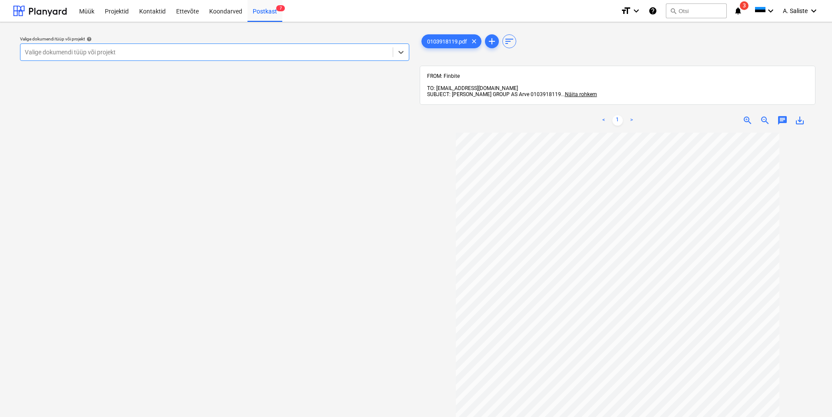
click at [322, 52] on div at bounding box center [207, 52] width 364 height 9
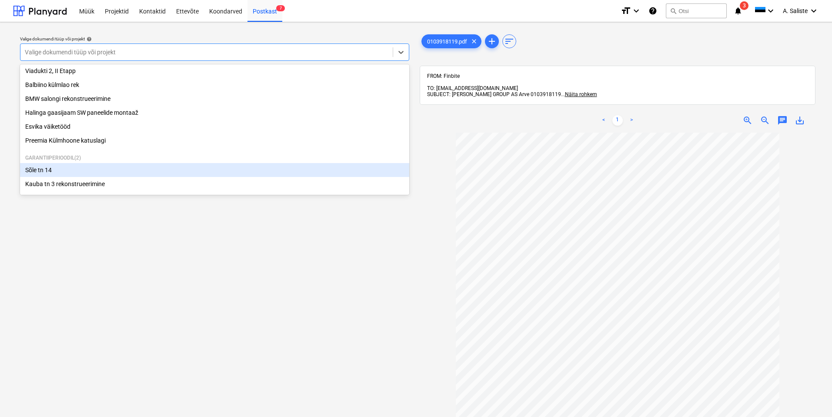
scroll to position [177, 0]
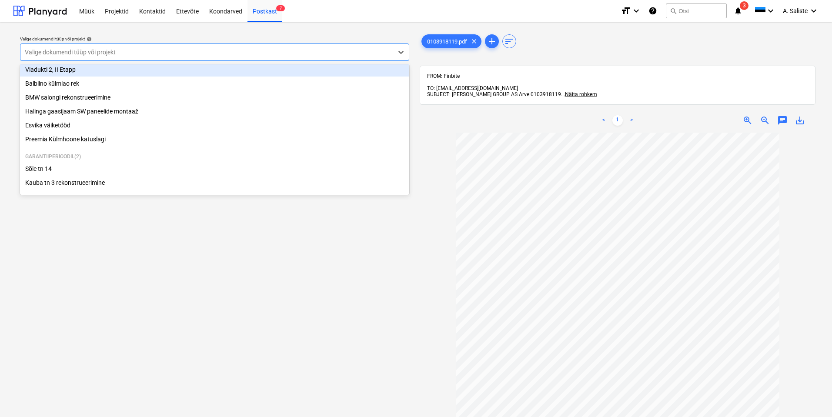
click at [80, 69] on div "Viadukti 2, II Etapp" at bounding box center [214, 70] width 389 height 14
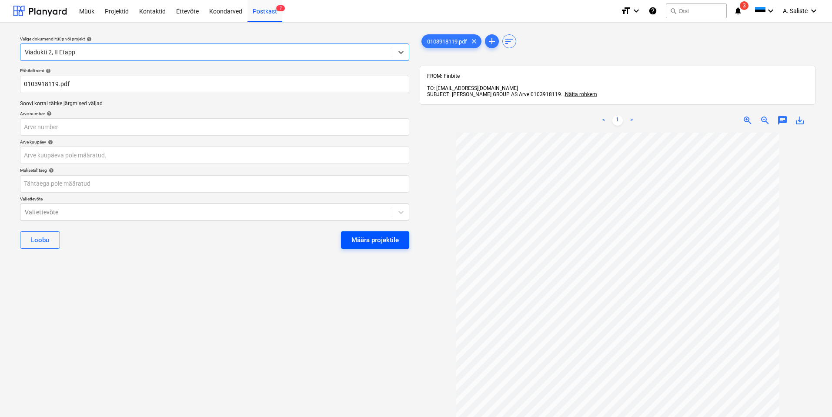
click at [379, 237] on div "Määra projektile" at bounding box center [375, 239] width 47 height 11
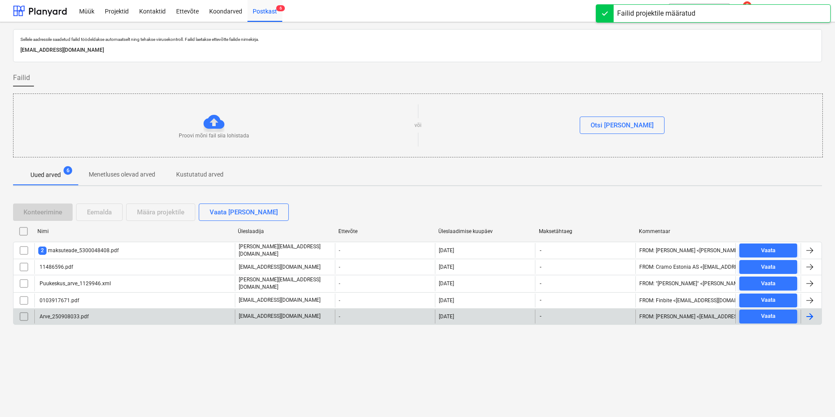
click at [129, 316] on div "Arve_250908033.pdf" at bounding box center [134, 317] width 201 height 14
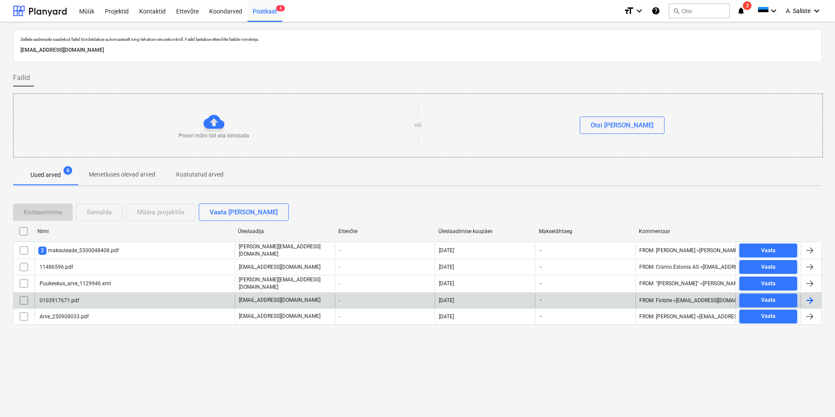
click at [66, 298] on div "0103917671.pdf" at bounding box center [58, 301] width 41 height 6
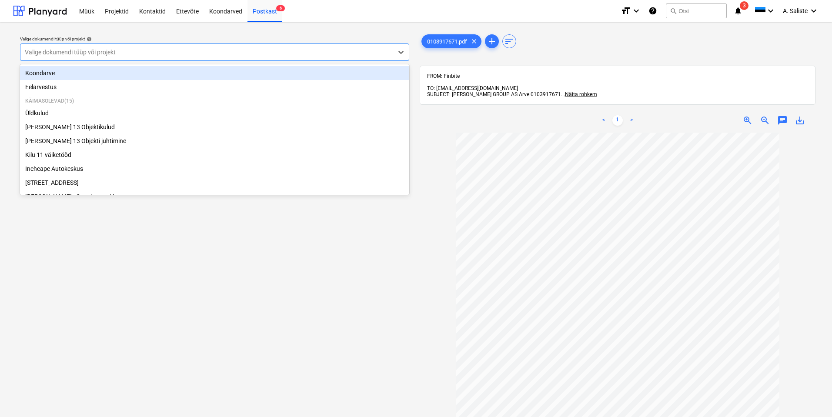
click at [329, 48] on div at bounding box center [207, 52] width 364 height 9
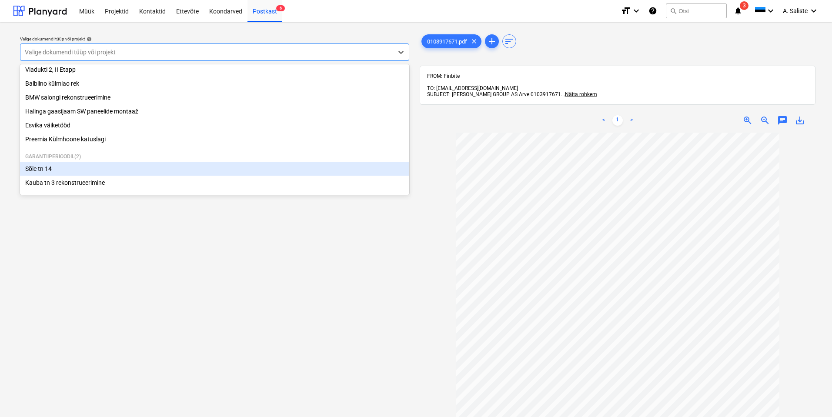
scroll to position [177, 0]
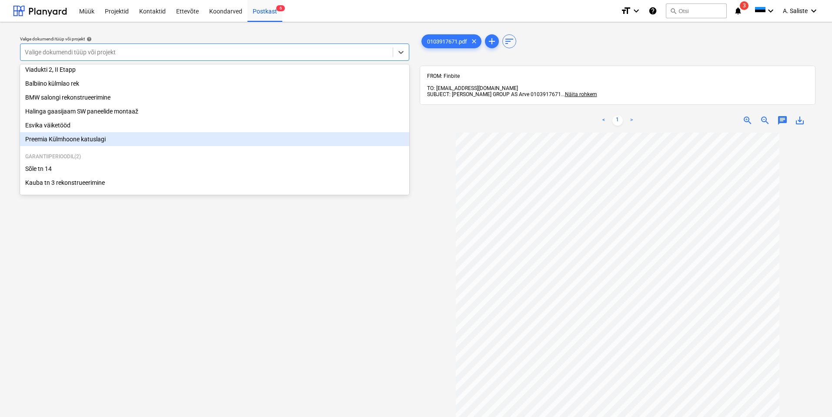
click at [101, 139] on div "Preemia Külmhoone katuslagi" at bounding box center [214, 139] width 389 height 14
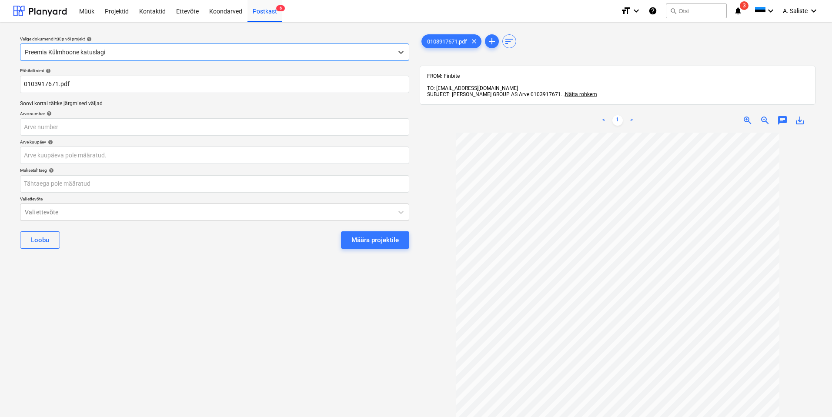
click at [374, 239] on div "Määra projektile" at bounding box center [375, 239] width 47 height 11
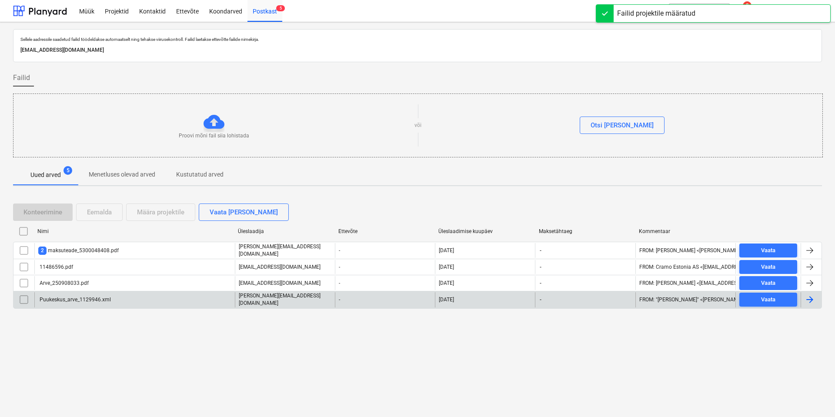
click at [94, 299] on div "Puukeskus_arve_1129946.xml" at bounding box center [74, 300] width 73 height 6
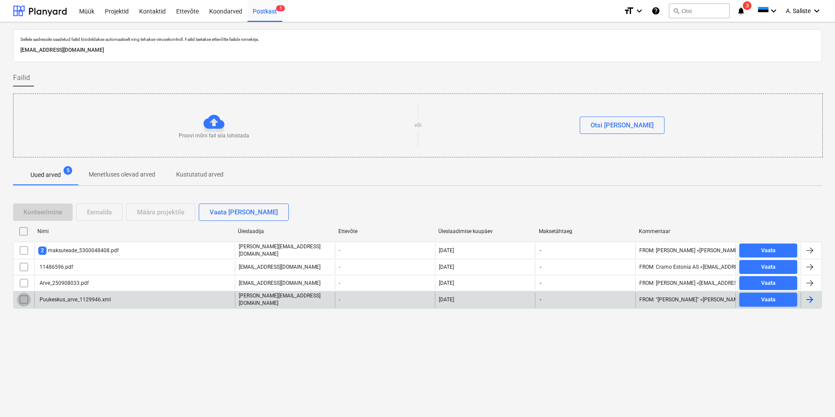
click at [23, 295] on input "checkbox" at bounding box center [24, 300] width 14 height 14
click at [106, 214] on div "Eemalda" at bounding box center [99, 212] width 25 height 11
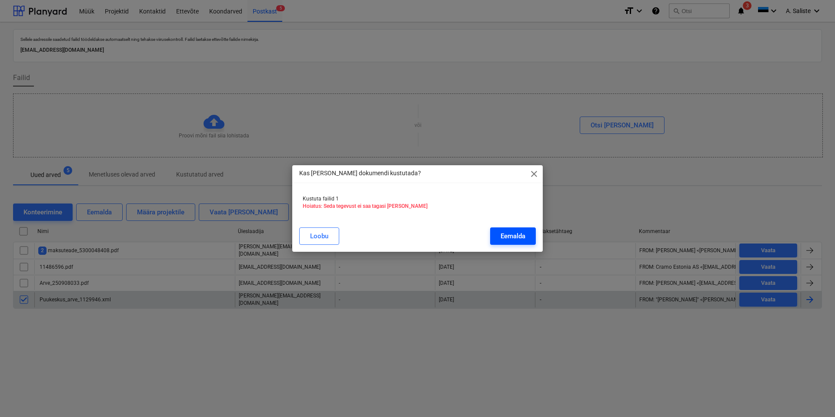
click at [502, 234] on div "Eemalda" at bounding box center [513, 236] width 25 height 11
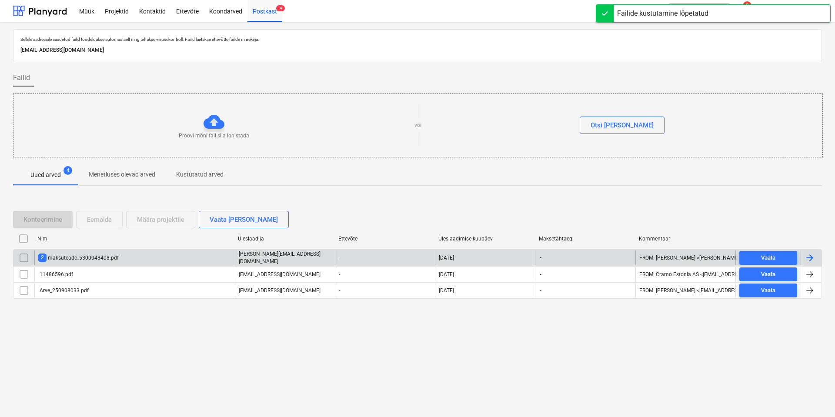
click at [128, 260] on div "2 maksuteade_5300048408.pdf" at bounding box center [134, 258] width 201 height 15
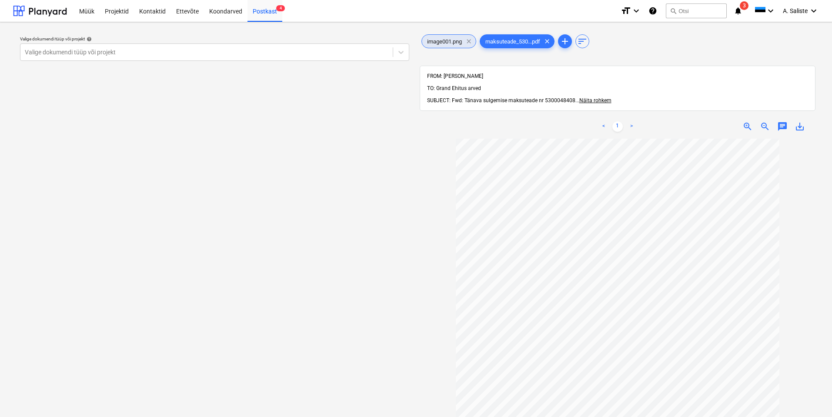
click at [469, 40] on span "clear" at bounding box center [469, 41] width 10 height 10
click at [350, 50] on div at bounding box center [207, 52] width 364 height 9
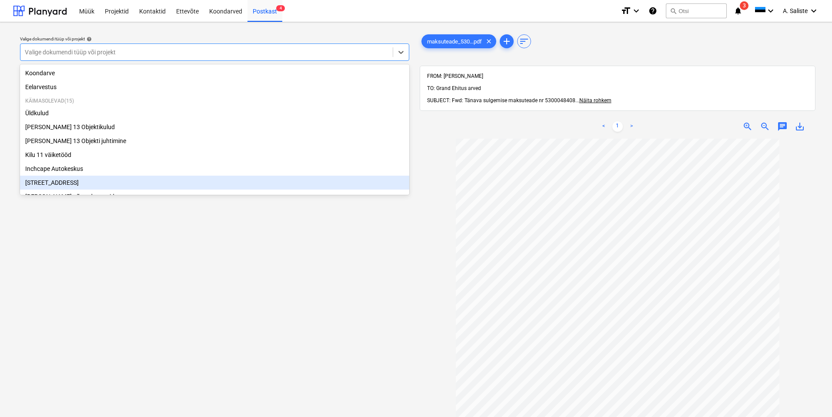
click at [51, 185] on div "[STREET_ADDRESS]" at bounding box center [214, 183] width 389 height 14
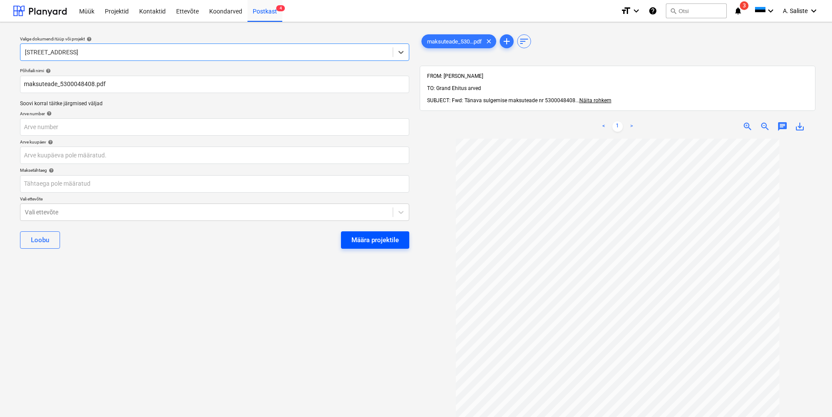
click at [395, 234] on div "Määra projektile" at bounding box center [375, 239] width 47 height 11
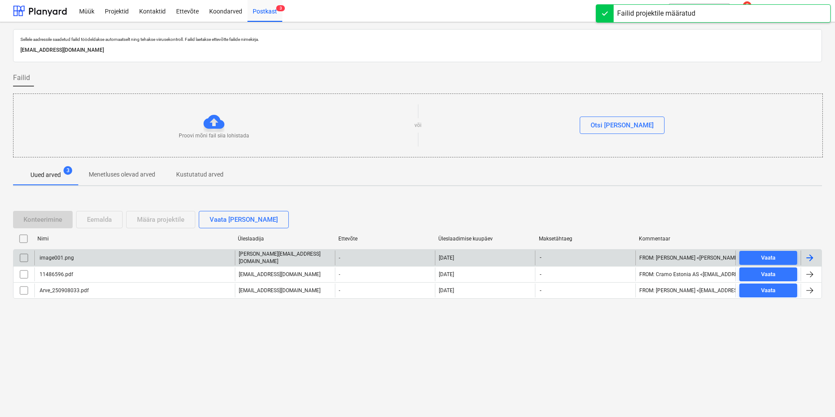
click at [26, 257] on input "checkbox" at bounding box center [24, 258] width 14 height 14
click at [104, 220] on div "Eemalda" at bounding box center [99, 219] width 25 height 11
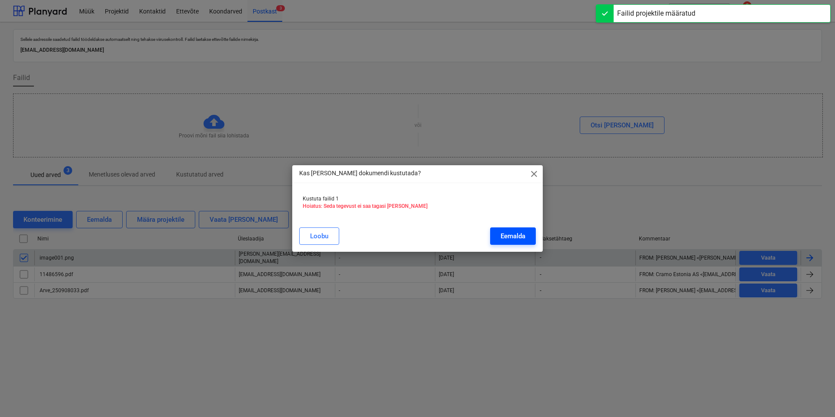
click at [521, 236] on div "Eemalda" at bounding box center [513, 236] width 25 height 11
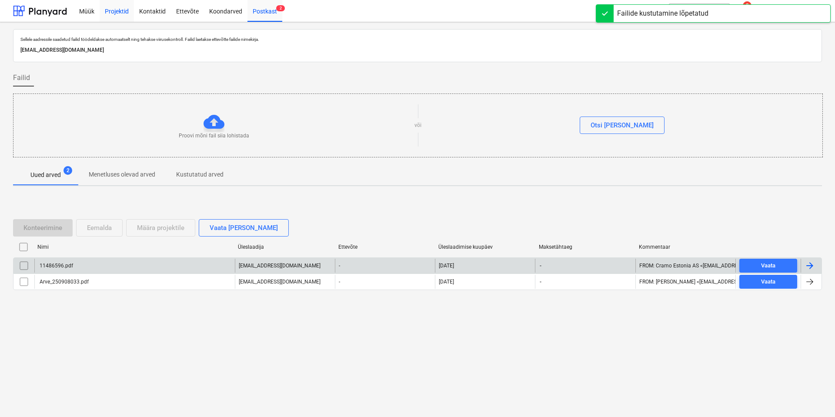
click at [108, 11] on div "Projektid" at bounding box center [117, 11] width 34 height 22
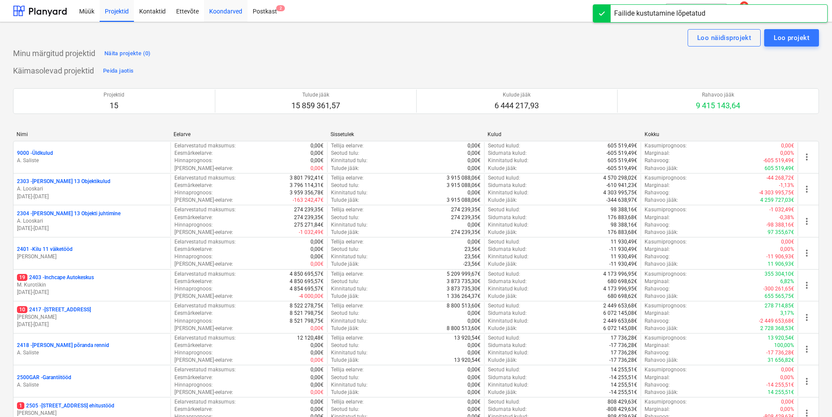
click at [216, 12] on div "Koondarved" at bounding box center [226, 11] width 44 height 22
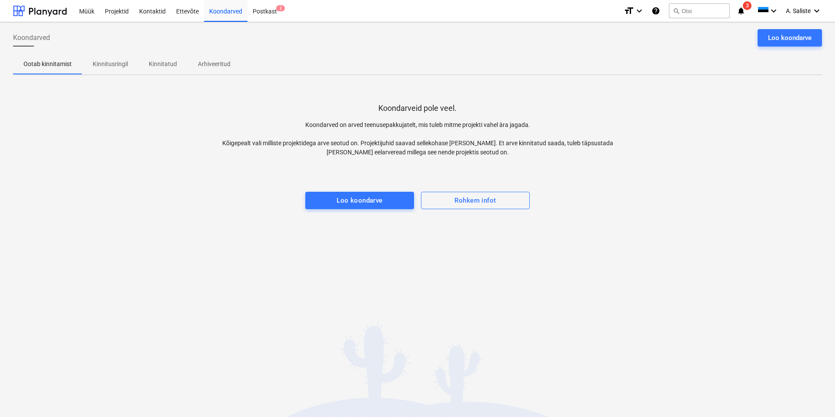
click at [121, 64] on p "Kinnitusringil" at bounding box center [110, 64] width 35 height 9
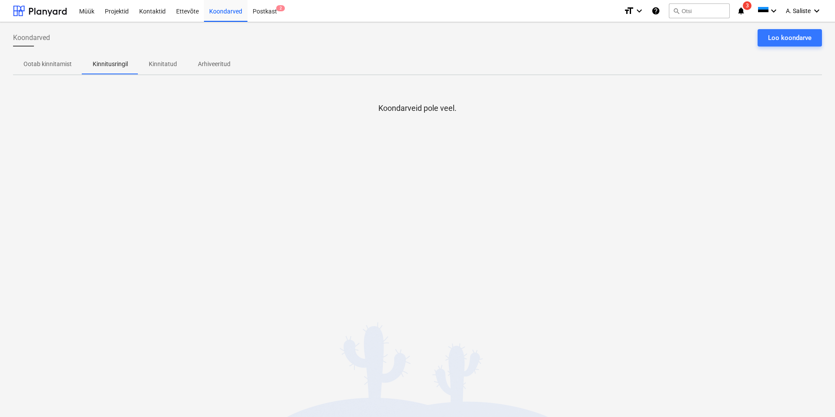
click at [162, 64] on p "Kinnitatud" at bounding box center [163, 64] width 28 height 9
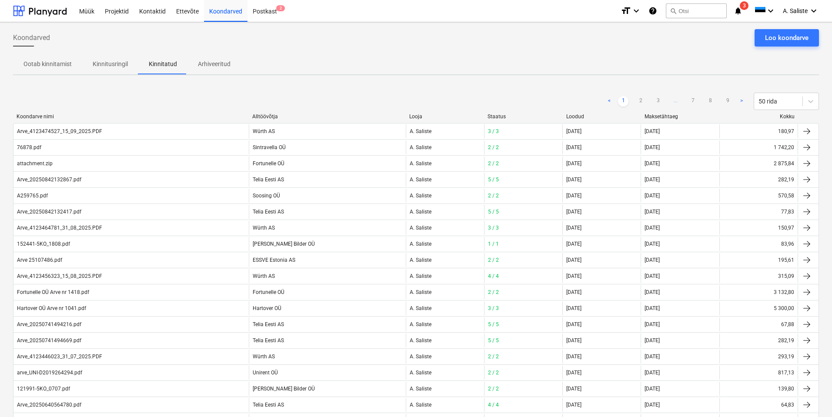
click at [209, 66] on p "Arhiveeritud" at bounding box center [214, 64] width 33 height 9
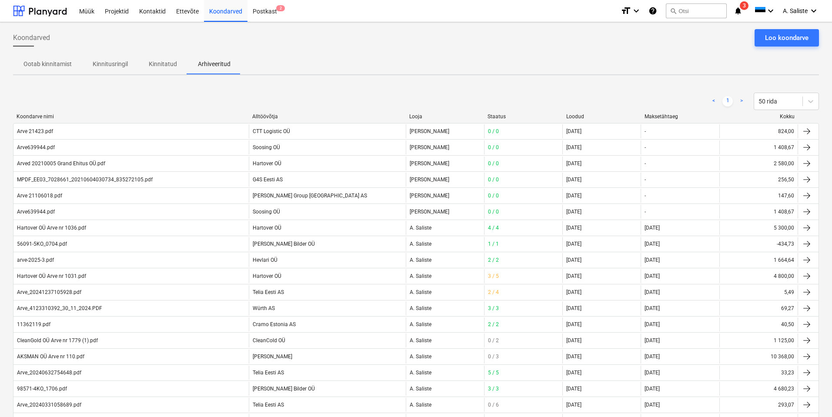
click at [50, 61] on p "Ootab kinnitamist" at bounding box center [47, 64] width 48 height 9
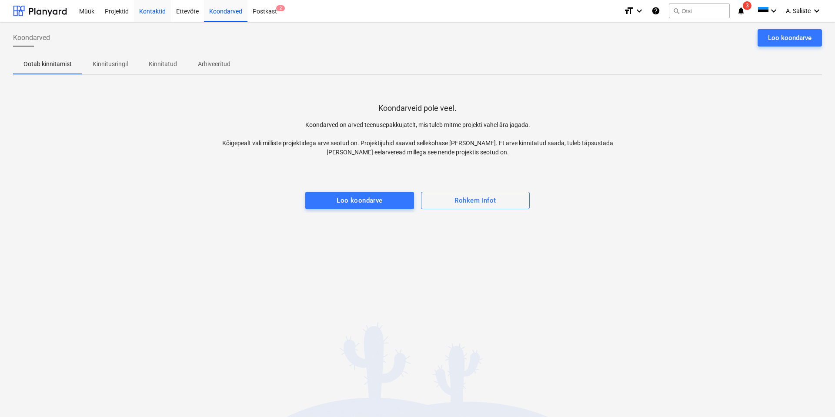
click at [136, 7] on div "Kontaktid" at bounding box center [152, 11] width 37 height 22
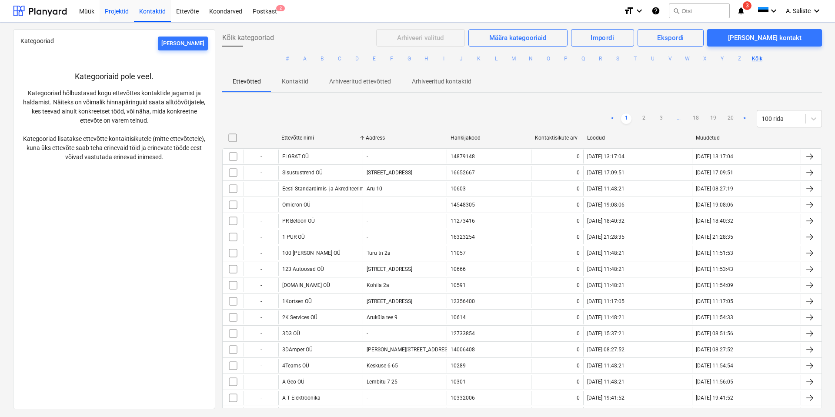
click at [125, 9] on div "Projektid" at bounding box center [117, 11] width 34 height 22
